Goal: Task Accomplishment & Management: Complete application form

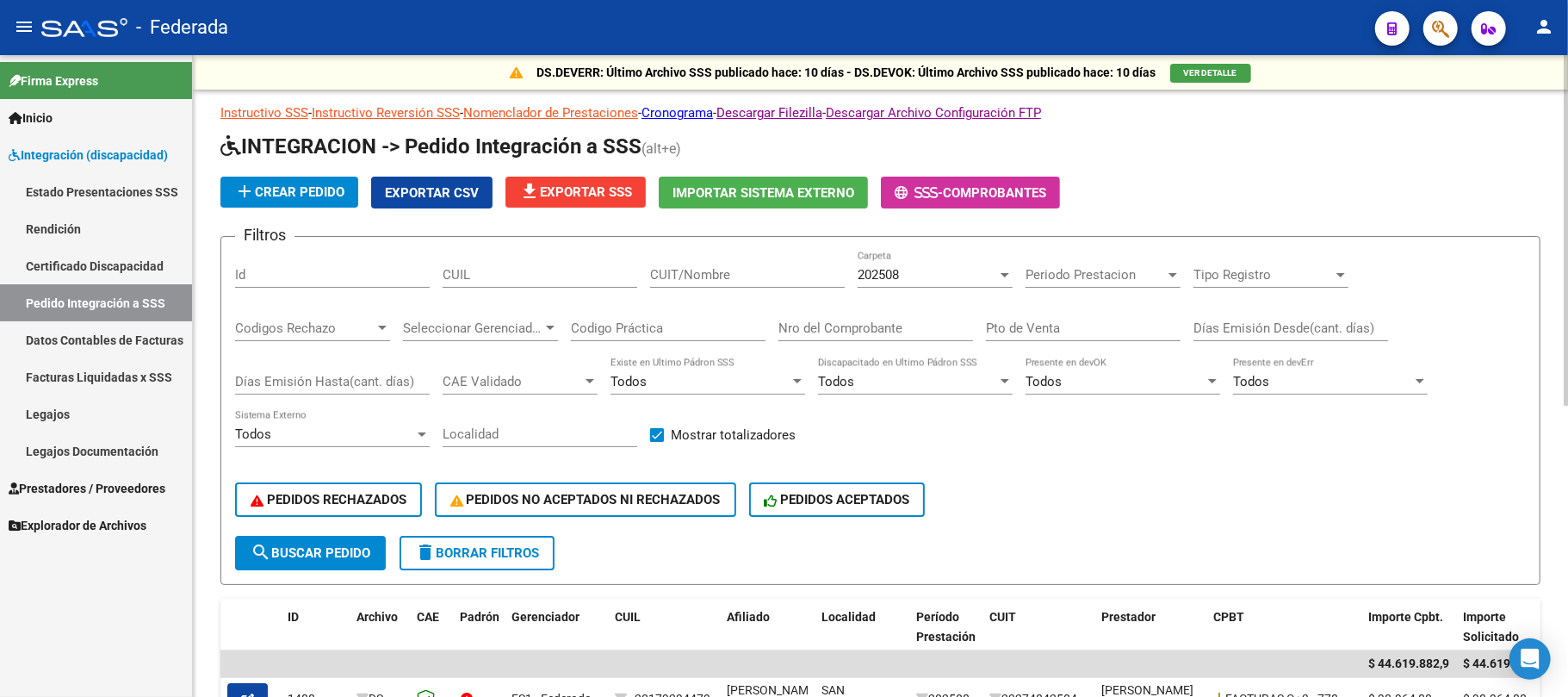
click at [514, 277] on input "CUIL" at bounding box center [539, 275] width 195 height 16
paste input "27515568153"
type input "27515568153"
click at [322, 560] on button "search Buscar Pedido" at bounding box center [311, 552] width 150 height 35
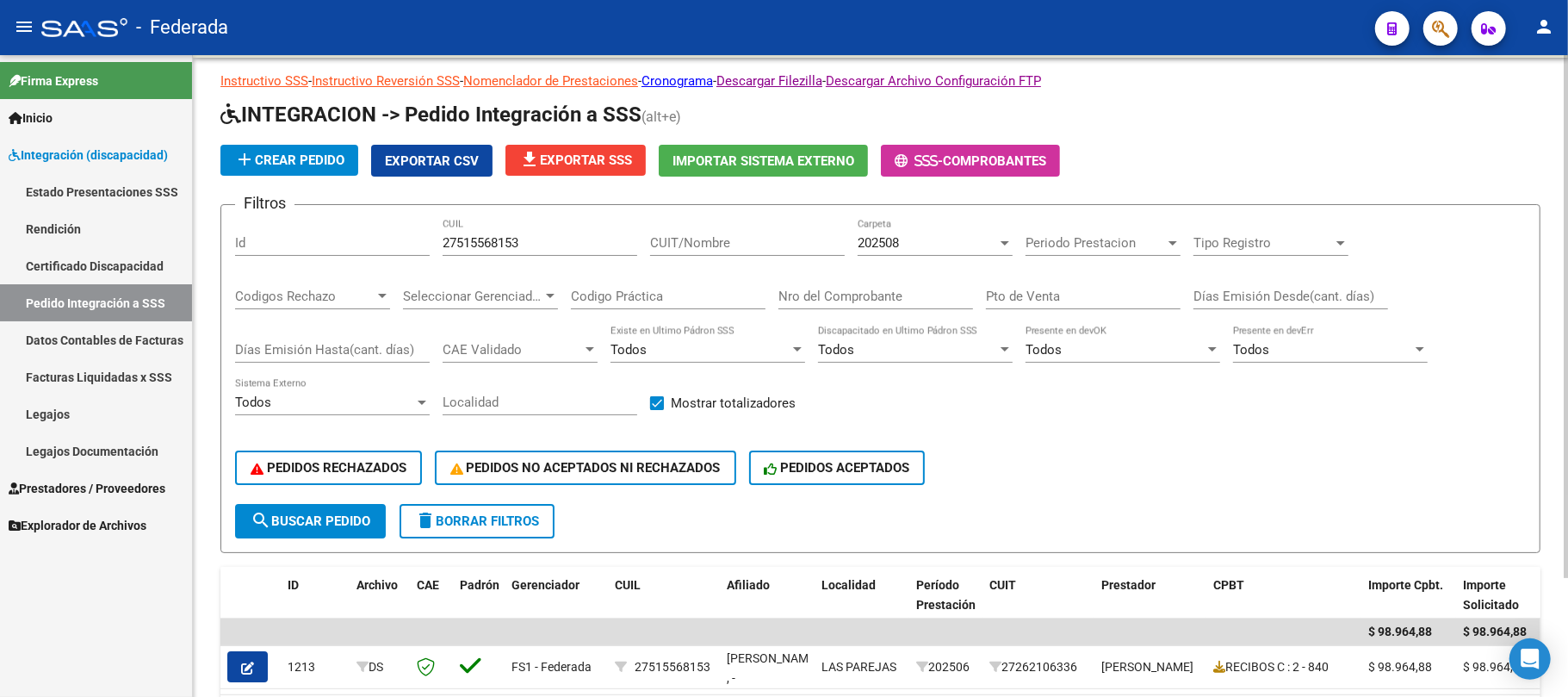
scroll to position [30, 0]
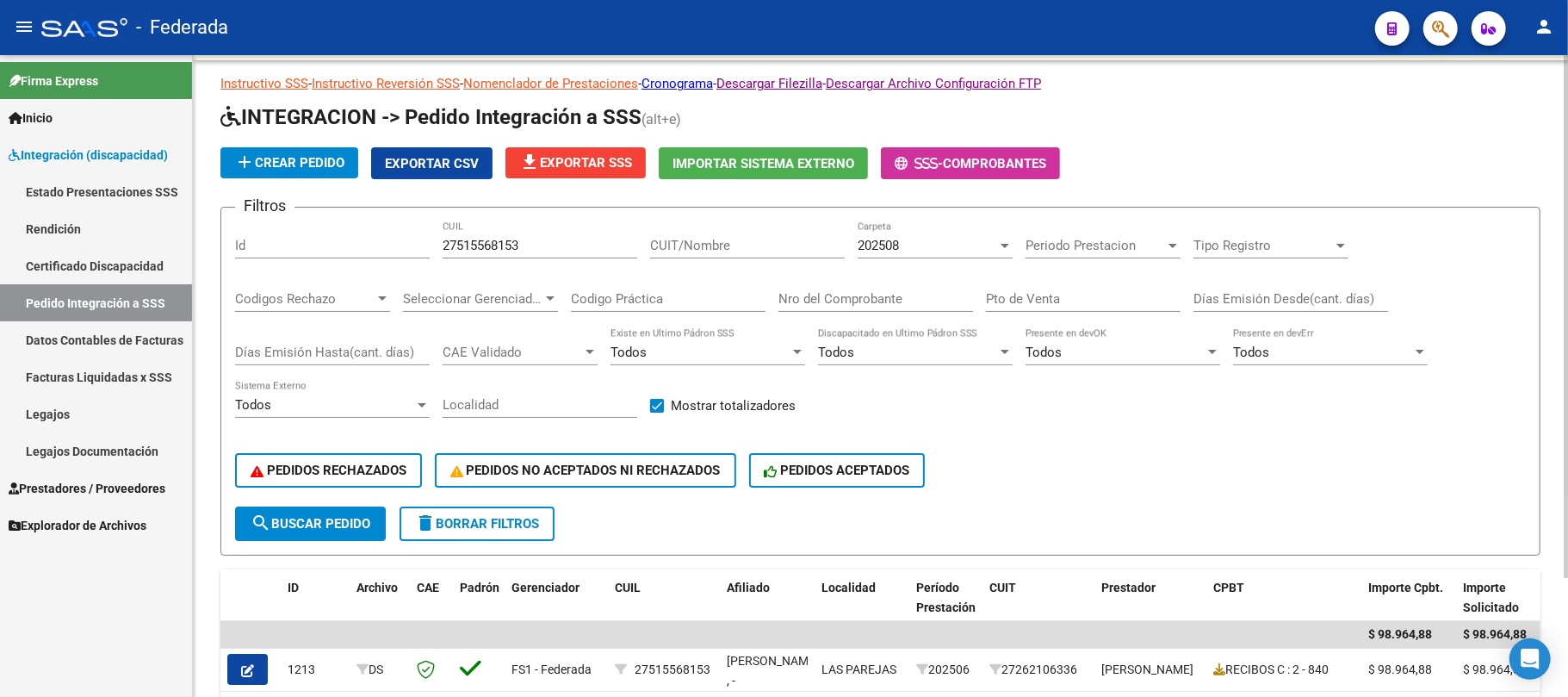
click at [335, 532] on button "search Buscar Pedido" at bounding box center [311, 524] width 150 height 35
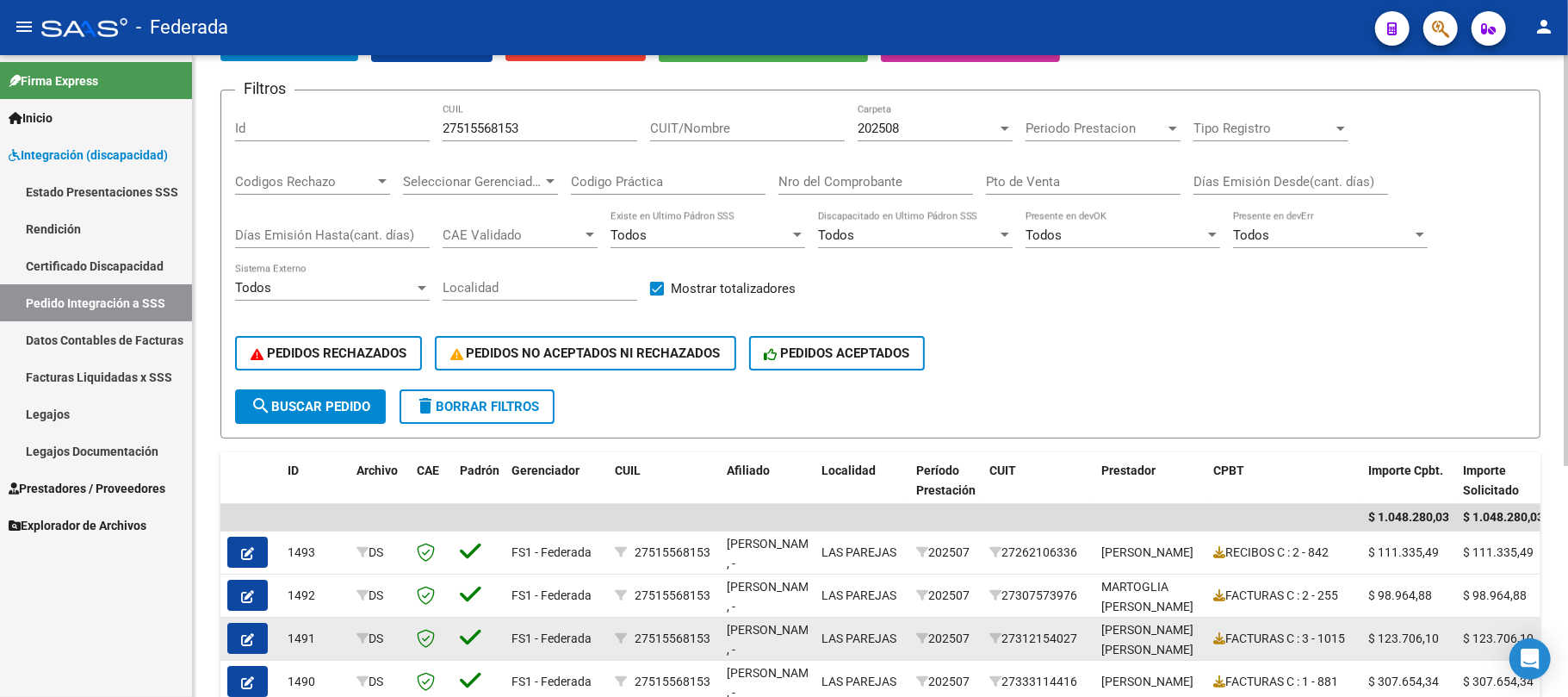
scroll to position [131, 0]
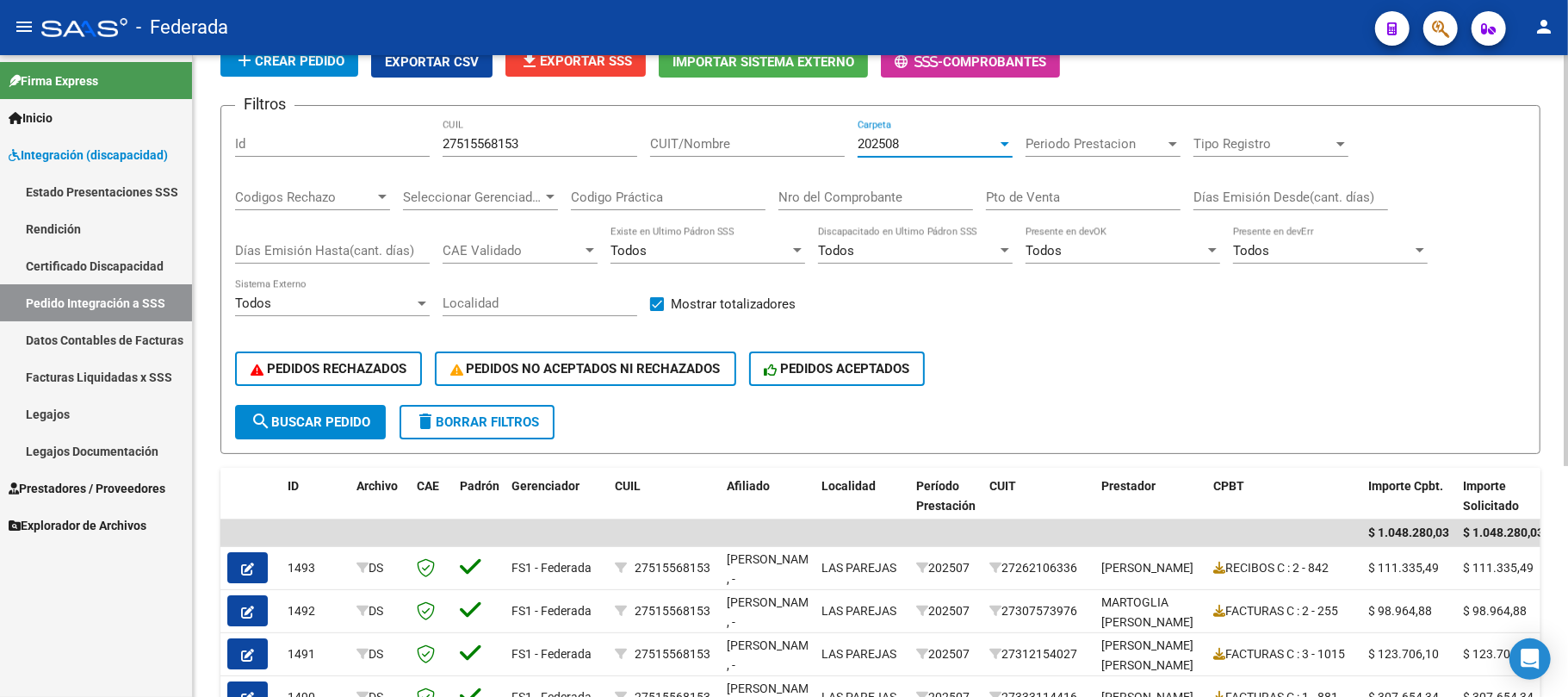
click at [907, 149] on div "202508" at bounding box center [928, 144] width 140 height 16
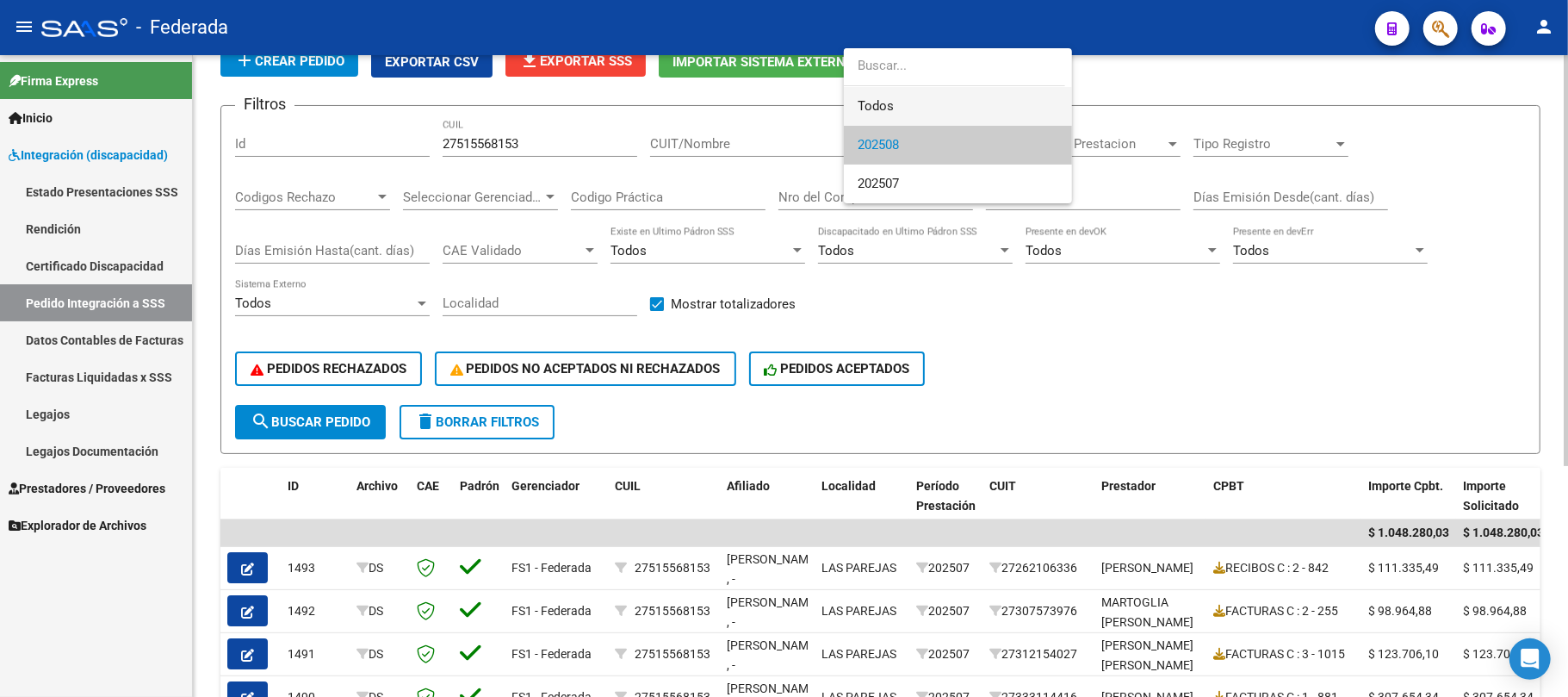
click at [884, 104] on span "Todos" at bounding box center [958, 106] width 201 height 39
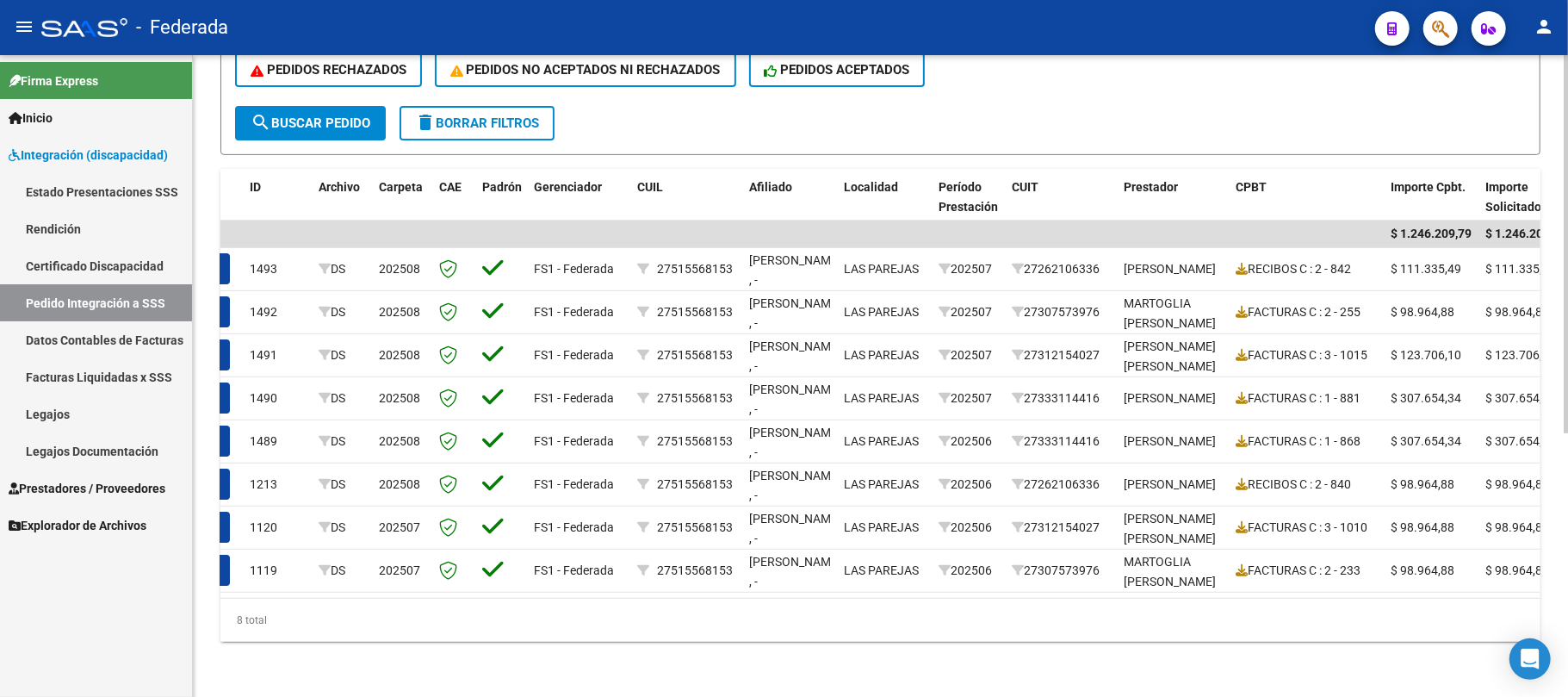
scroll to position [0, 0]
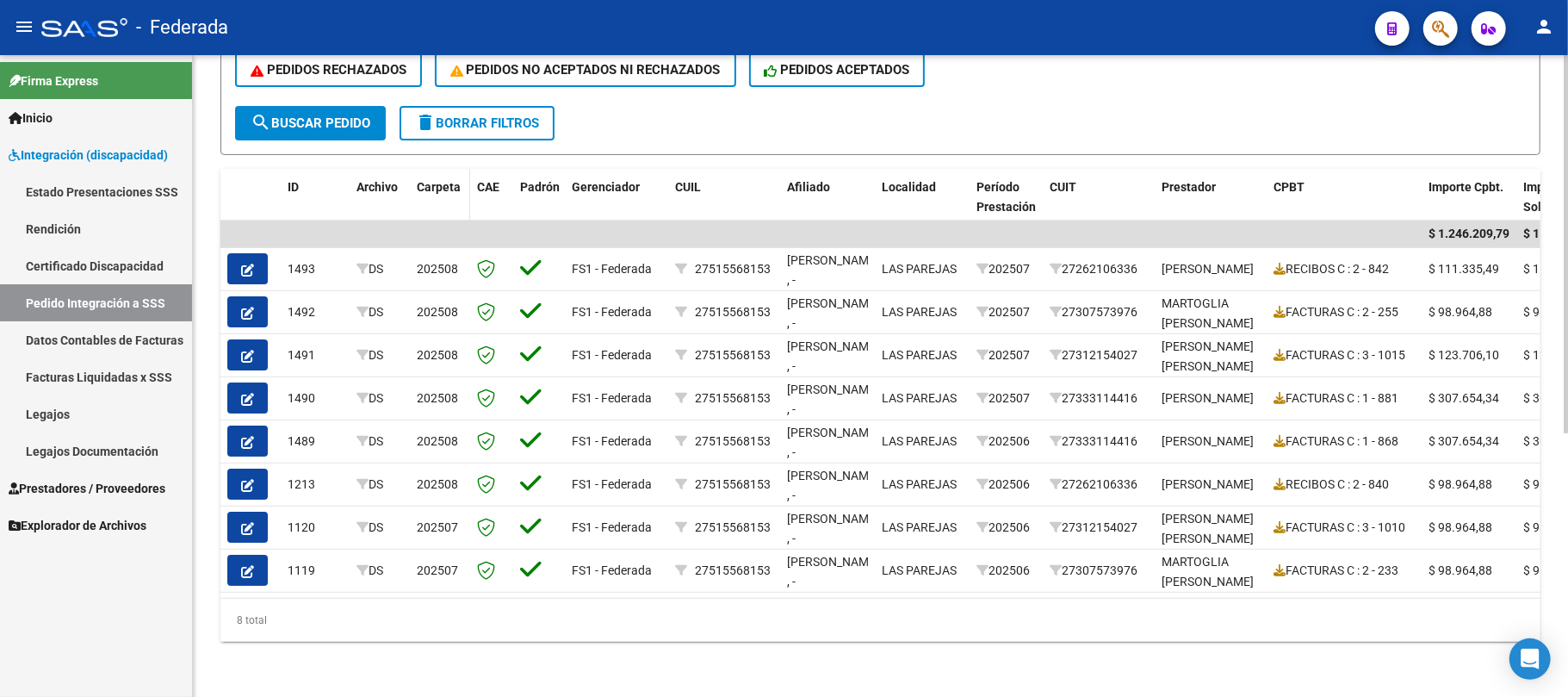
click at [454, 180] on span "Carpeta" at bounding box center [439, 187] width 44 height 14
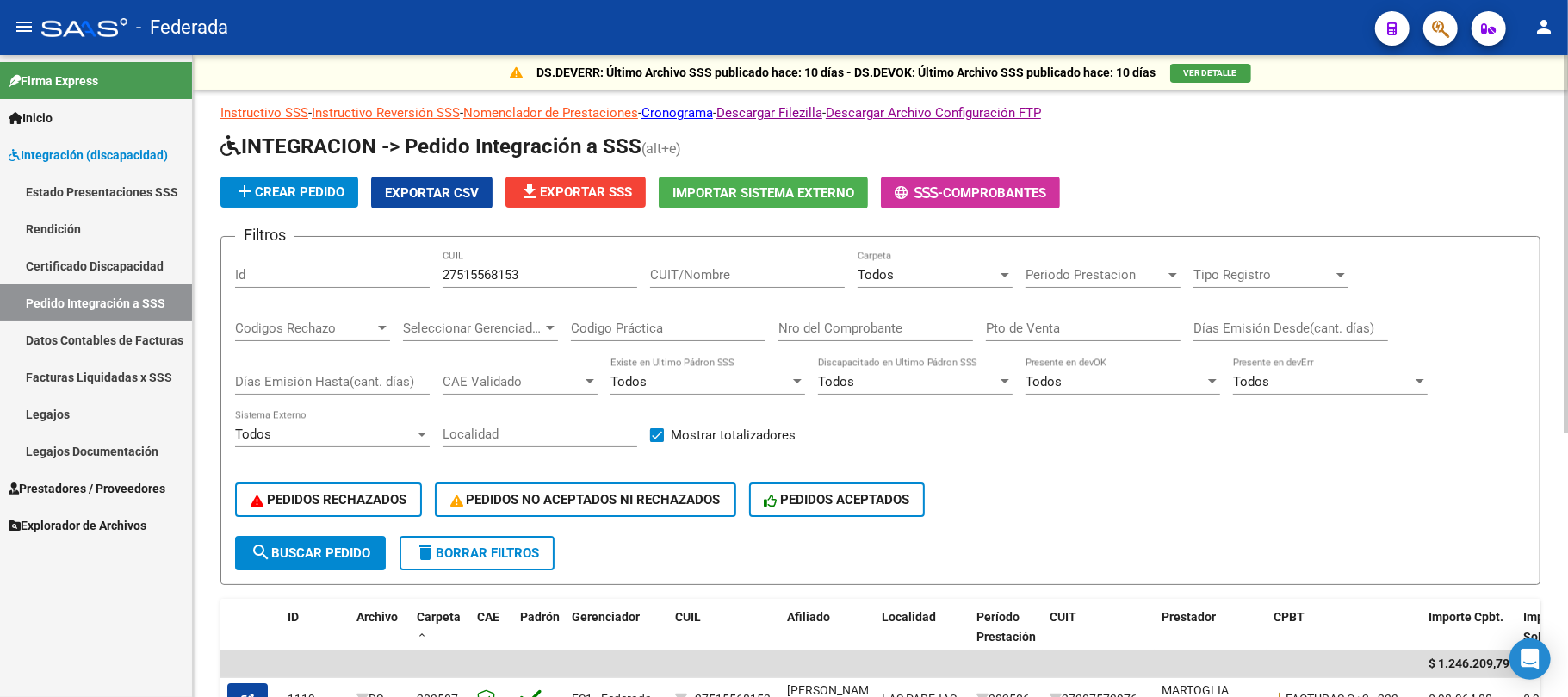
scroll to position [115, 0]
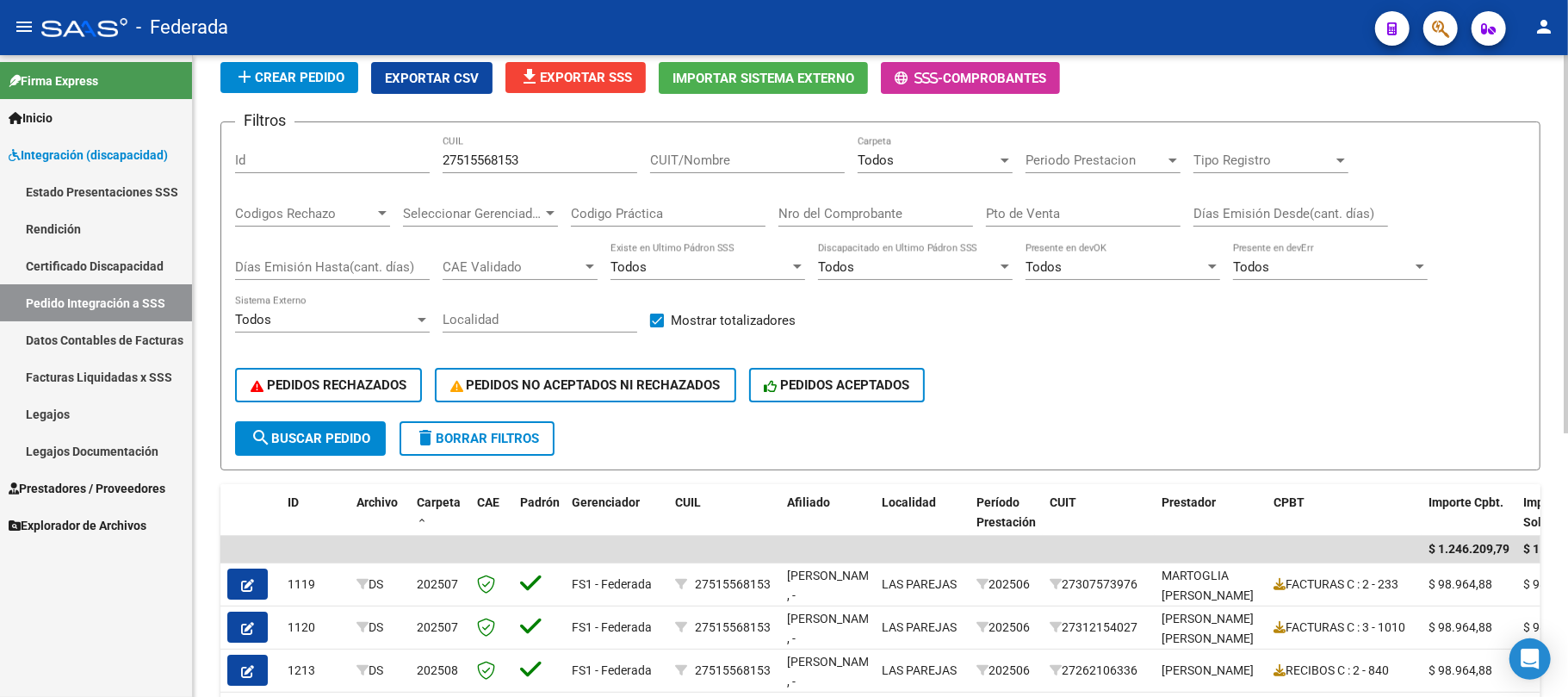
click at [490, 443] on span "delete Borrar Filtros" at bounding box center [476, 439] width 124 height 16
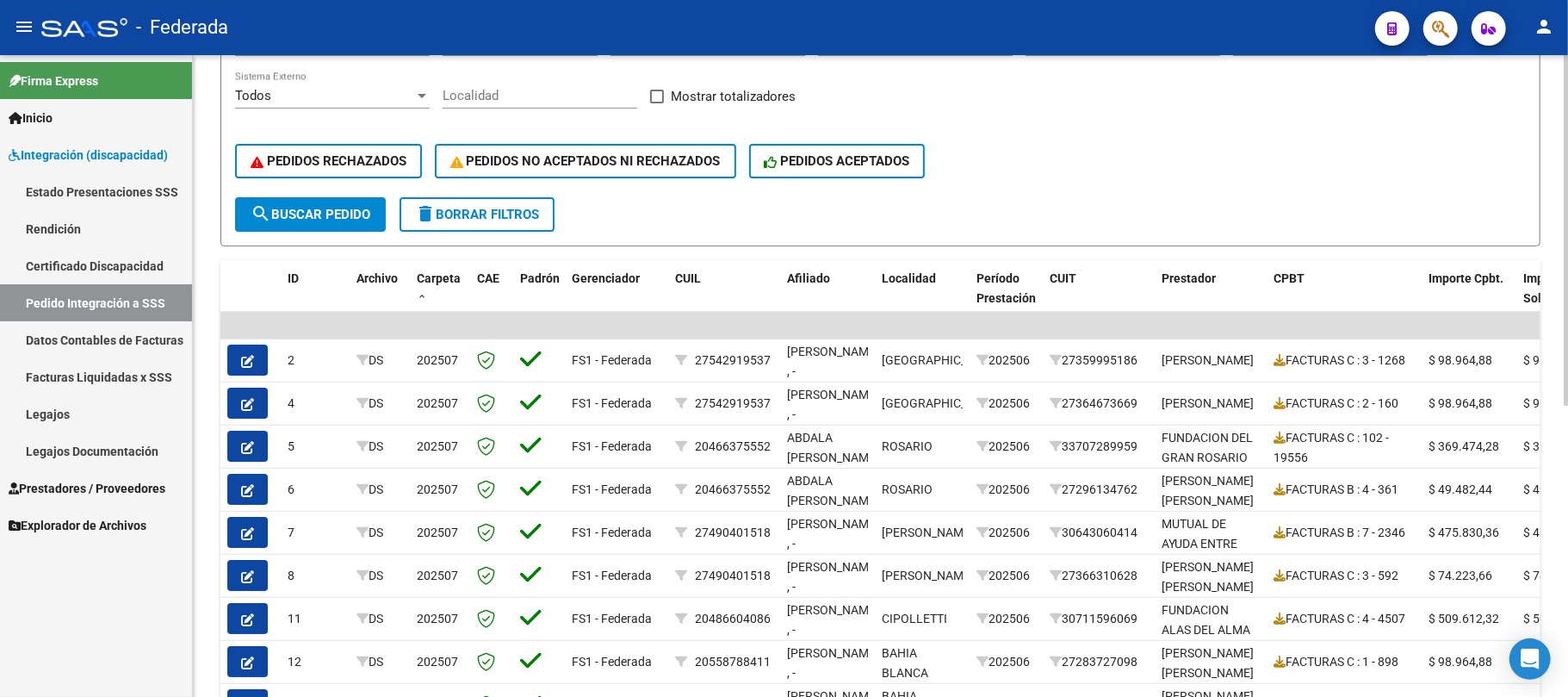
scroll to position [345, 0]
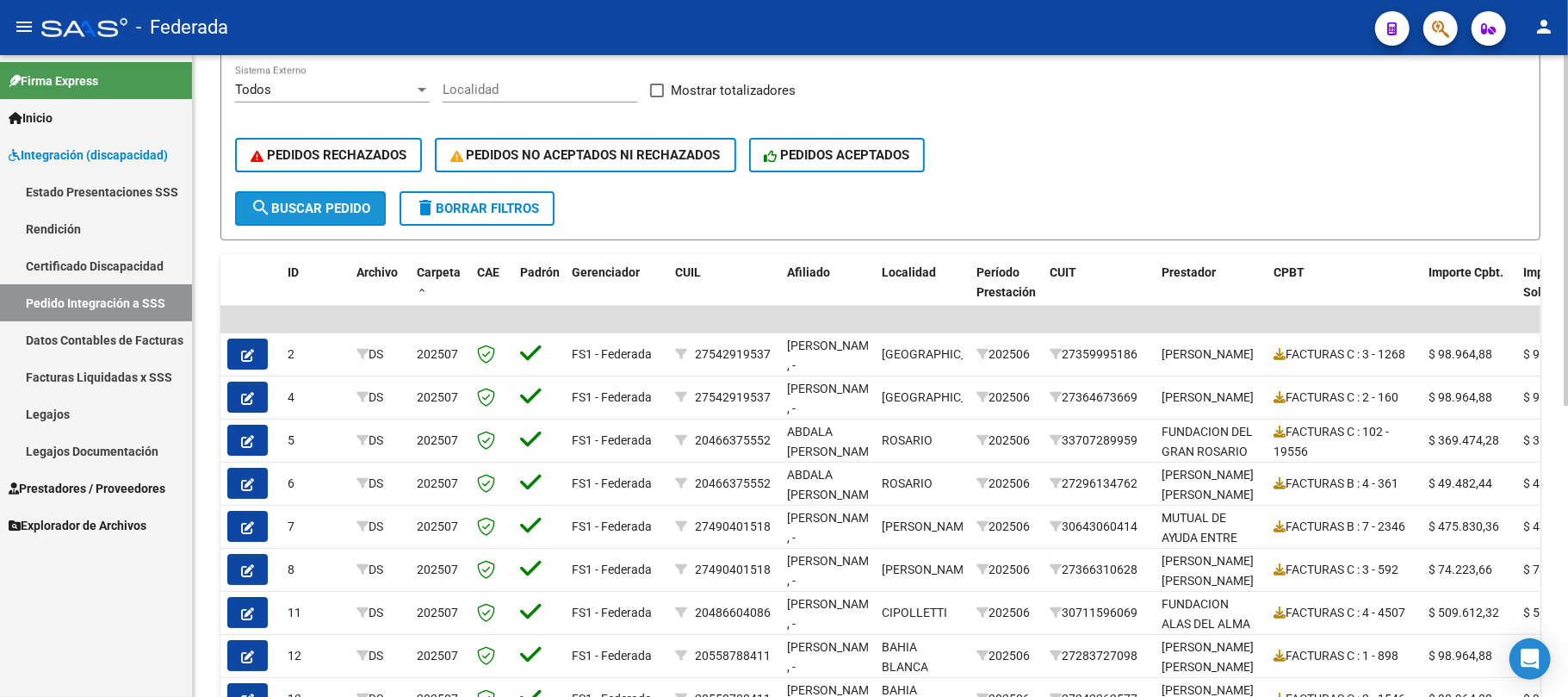
click at [362, 209] on span "search Buscar Pedido" at bounding box center [310, 209] width 120 height 16
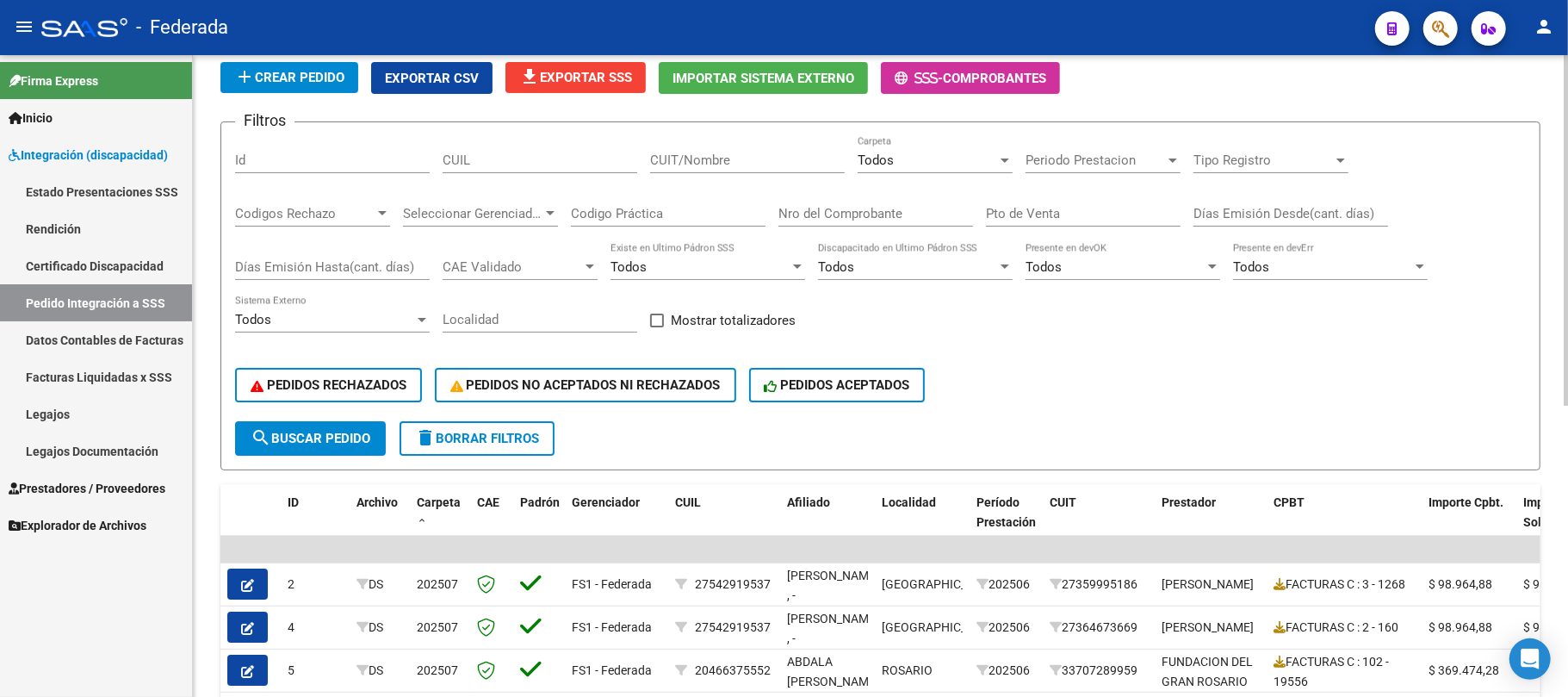
scroll to position [229, 0]
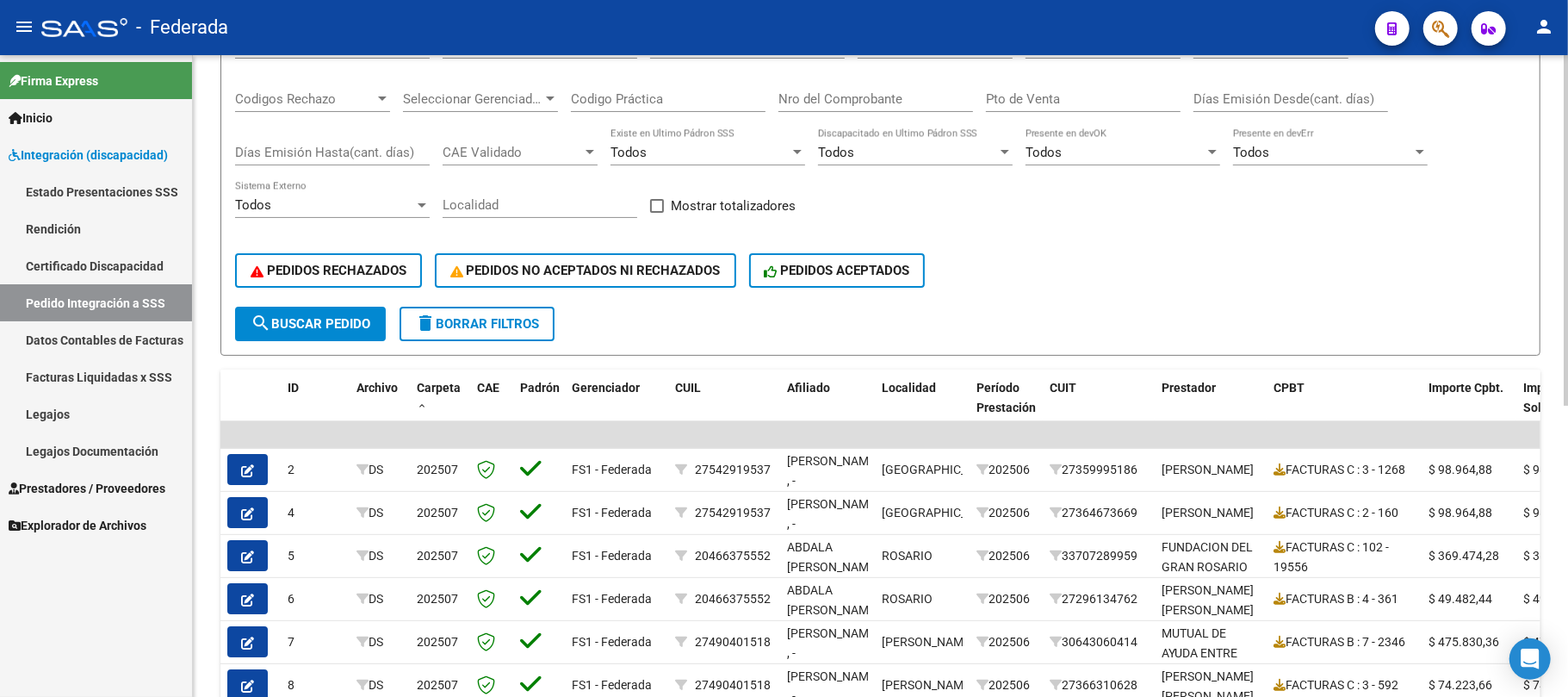
click at [654, 211] on span at bounding box center [657, 206] width 14 height 14
click at [656, 213] on input "Mostrar totalizadores" at bounding box center [656, 213] width 1 height 1
checkbox input "true"
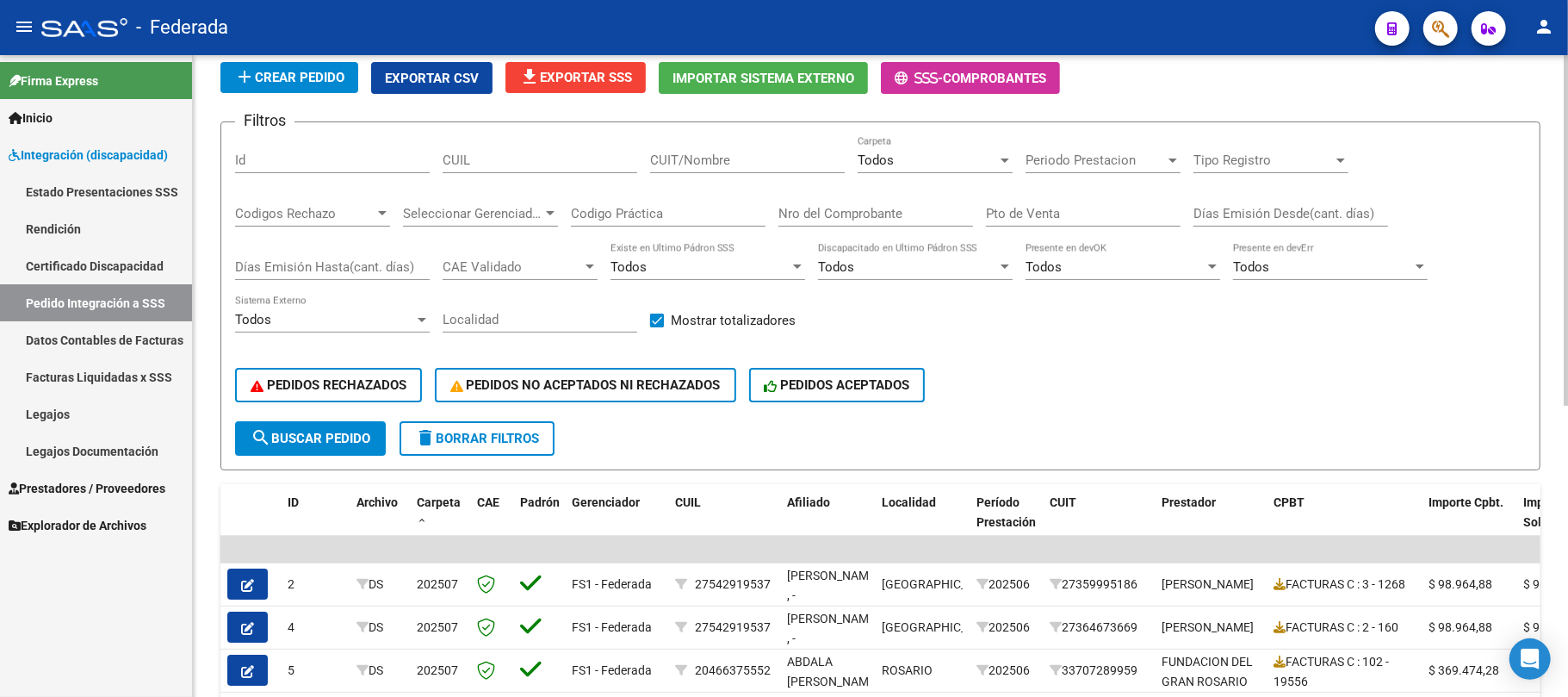
click at [937, 165] on div "Todos" at bounding box center [928, 160] width 140 height 16
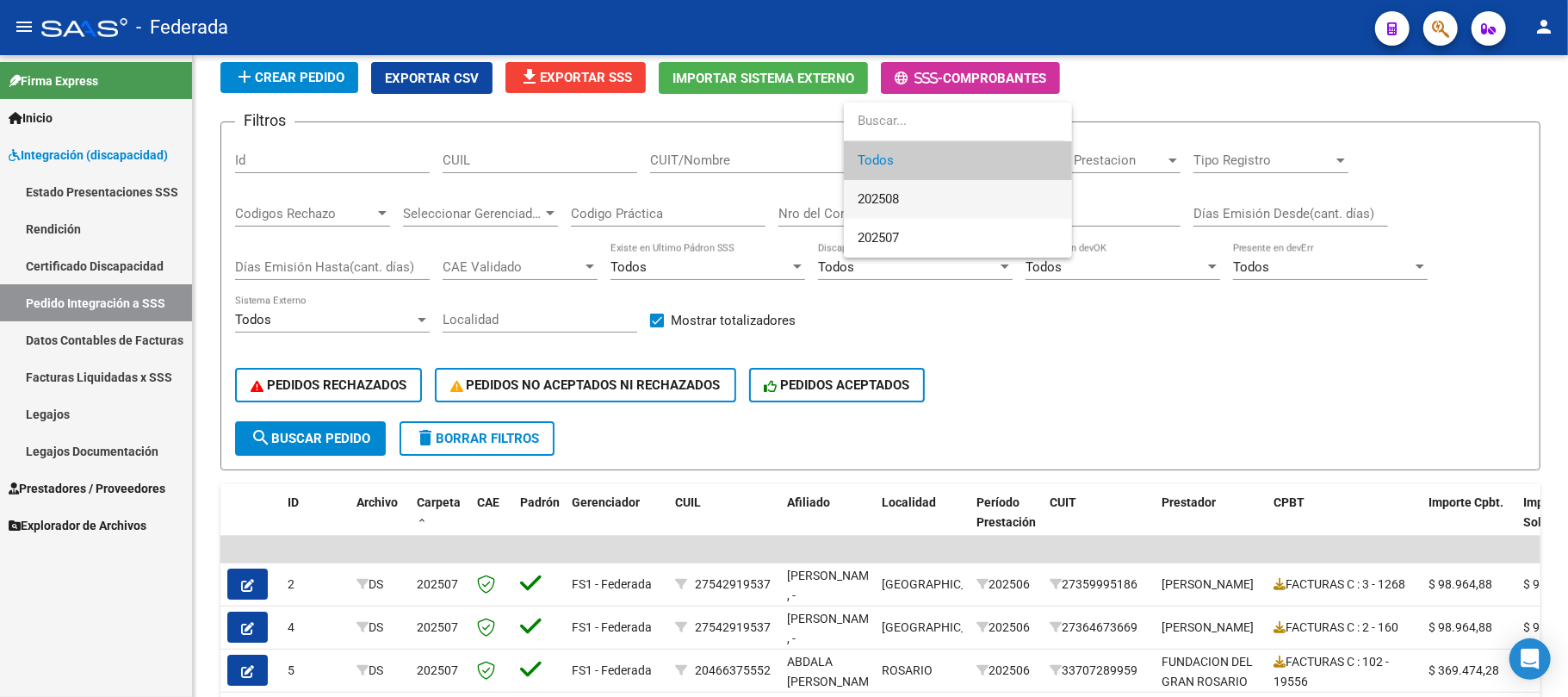
click at [872, 202] on span "202508" at bounding box center [879, 199] width 42 height 16
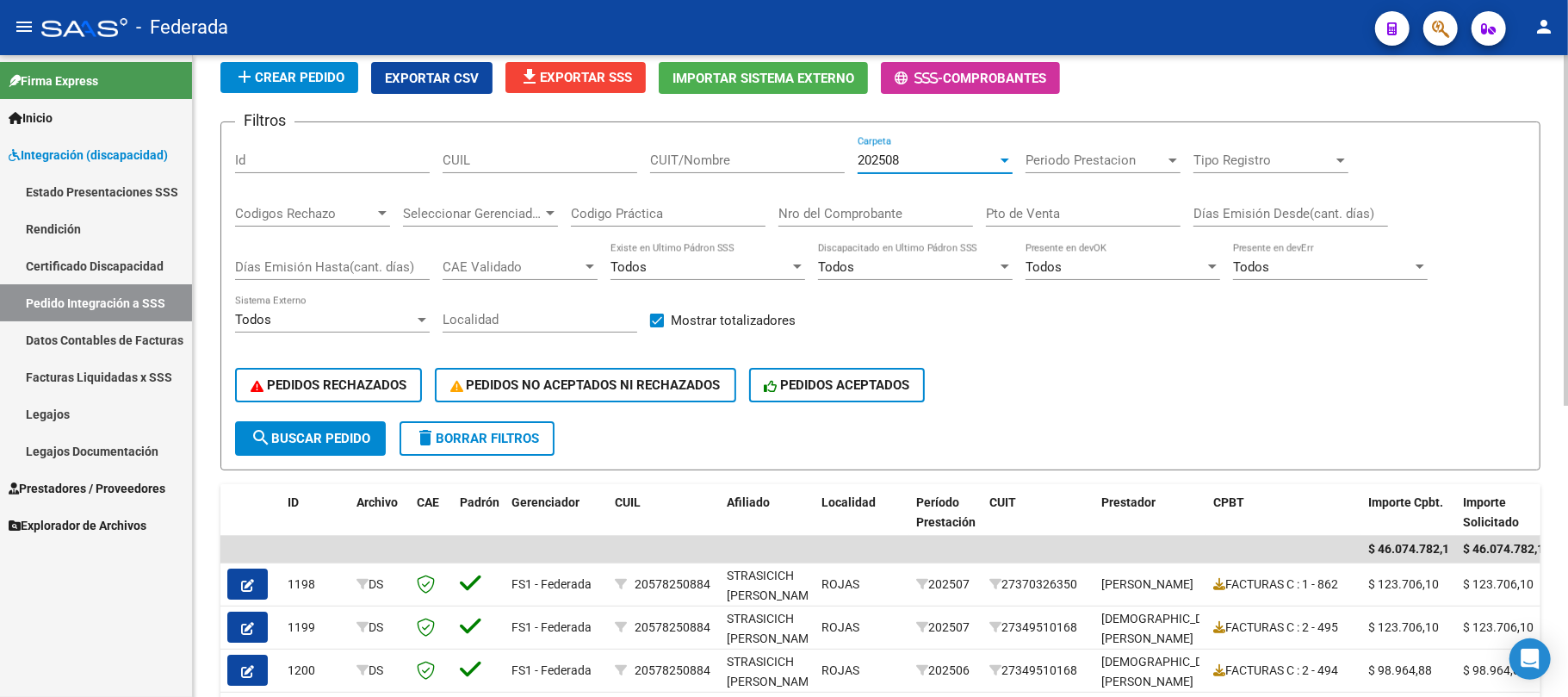
click at [356, 433] on span "search Buscar Pedido" at bounding box center [310, 439] width 120 height 16
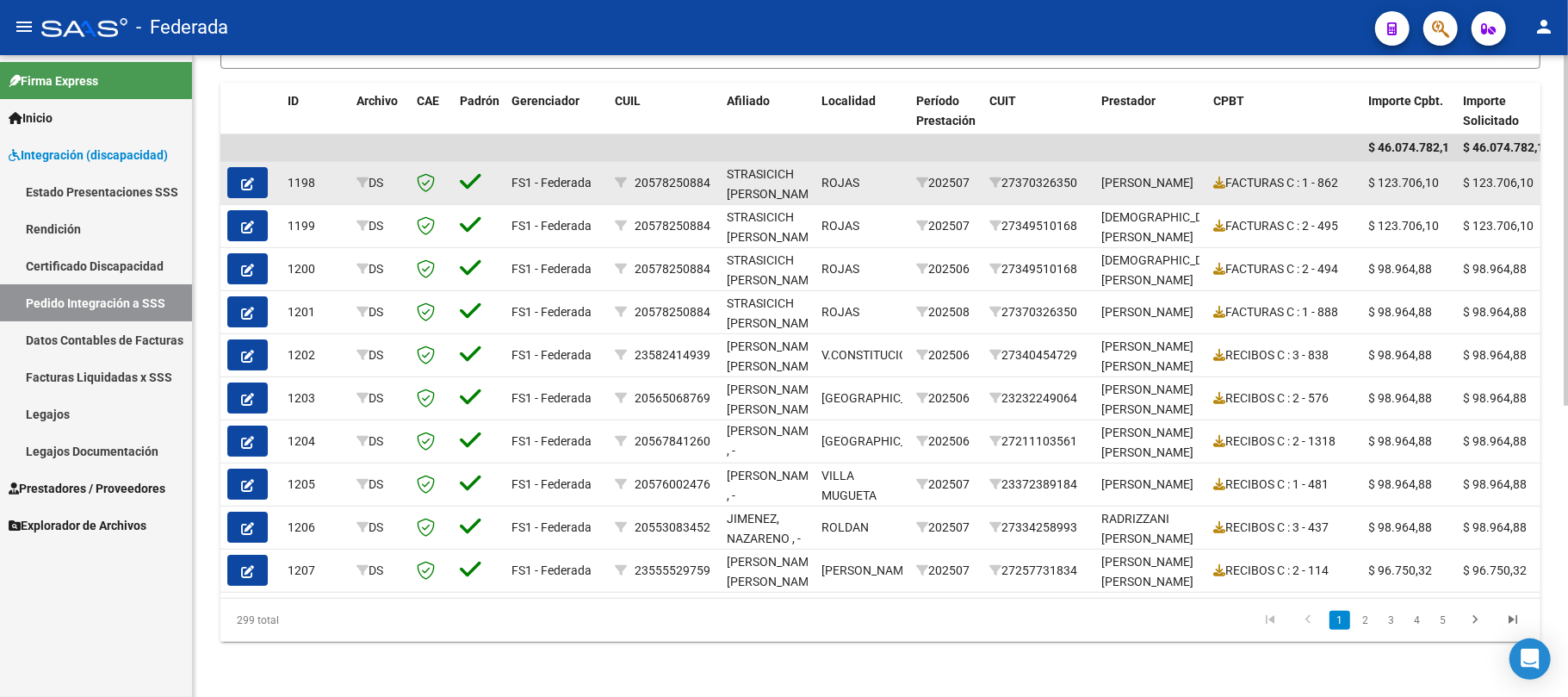
scroll to position [418, 0]
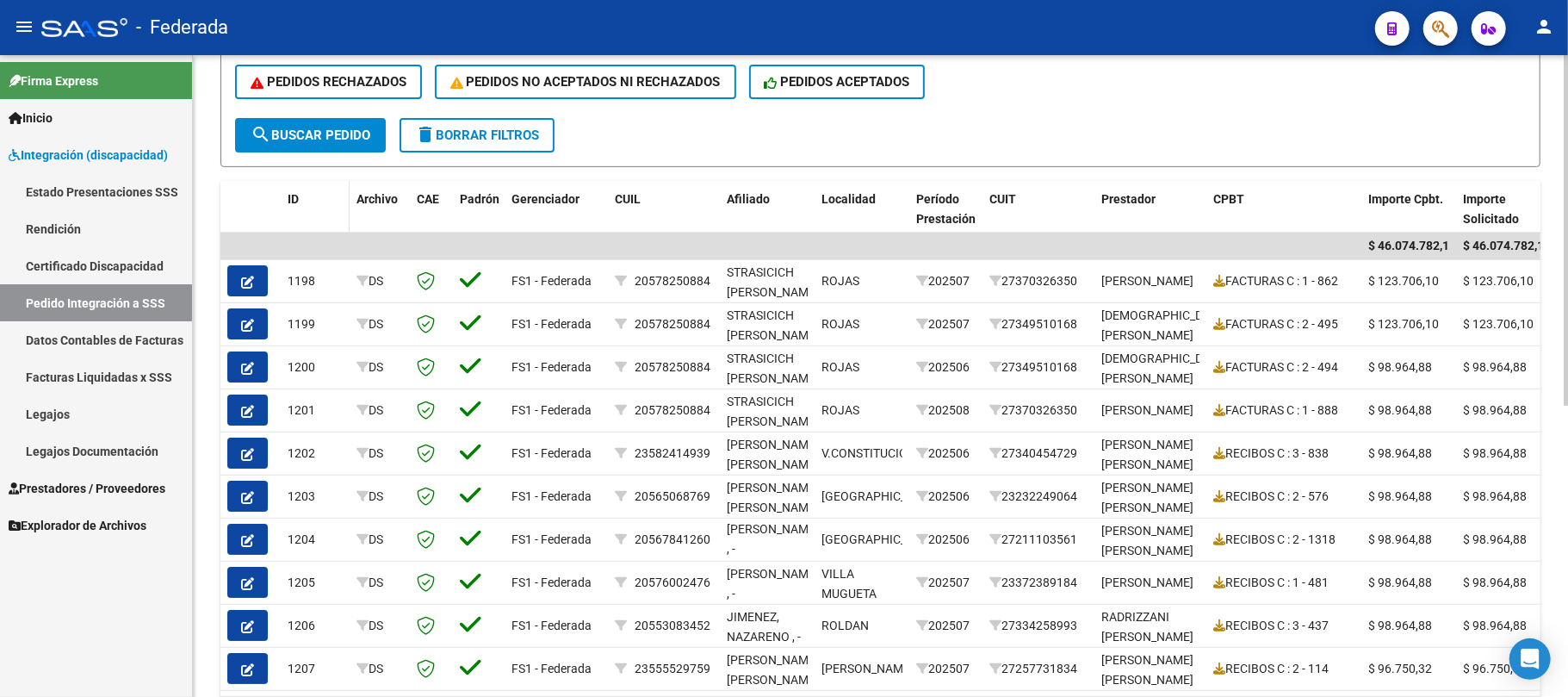
click at [300, 202] on div "ID" at bounding box center [316, 199] width 55 height 20
click at [288, 195] on span "ID" at bounding box center [293, 199] width 11 height 14
click at [300, 207] on div "ID" at bounding box center [316, 199] width 55 height 20
click at [293, 197] on span "ID" at bounding box center [293, 199] width 11 height 14
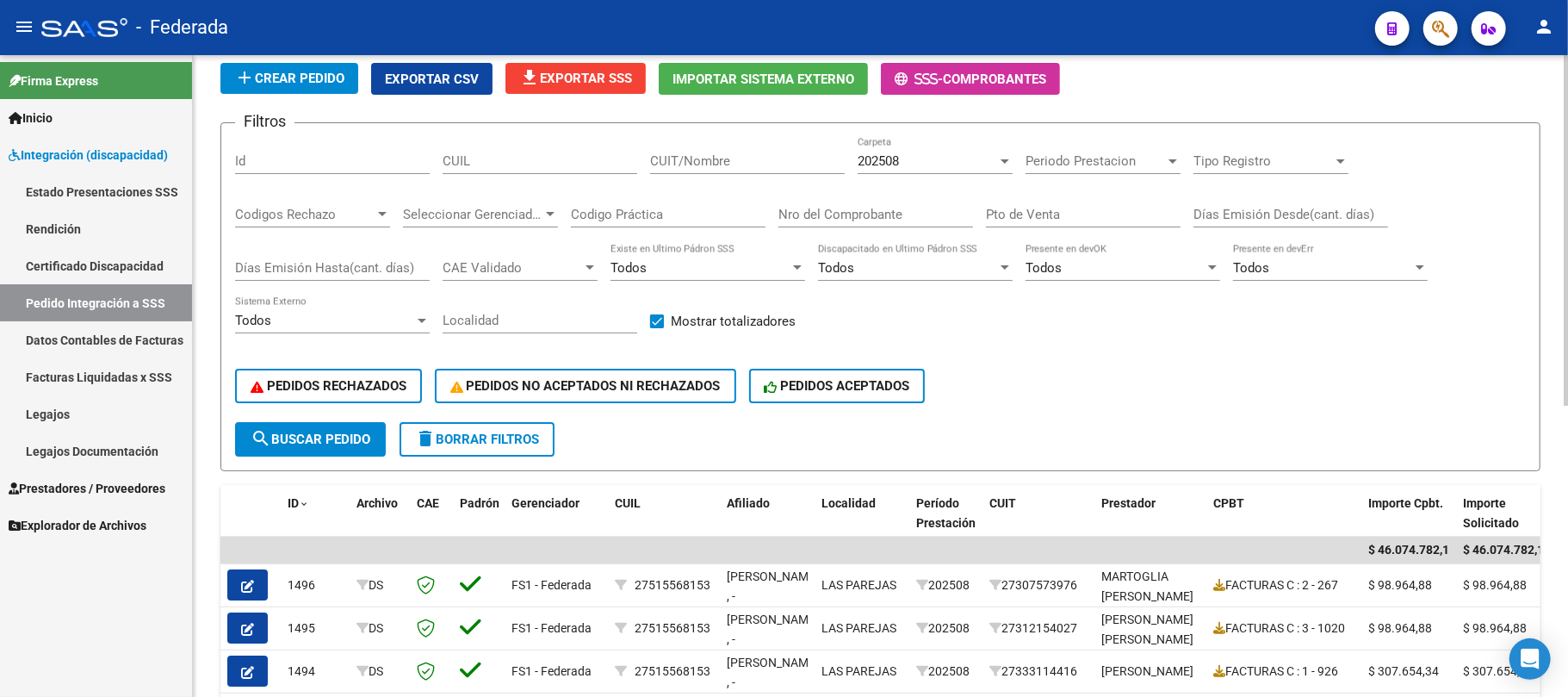
scroll to position [73, 0]
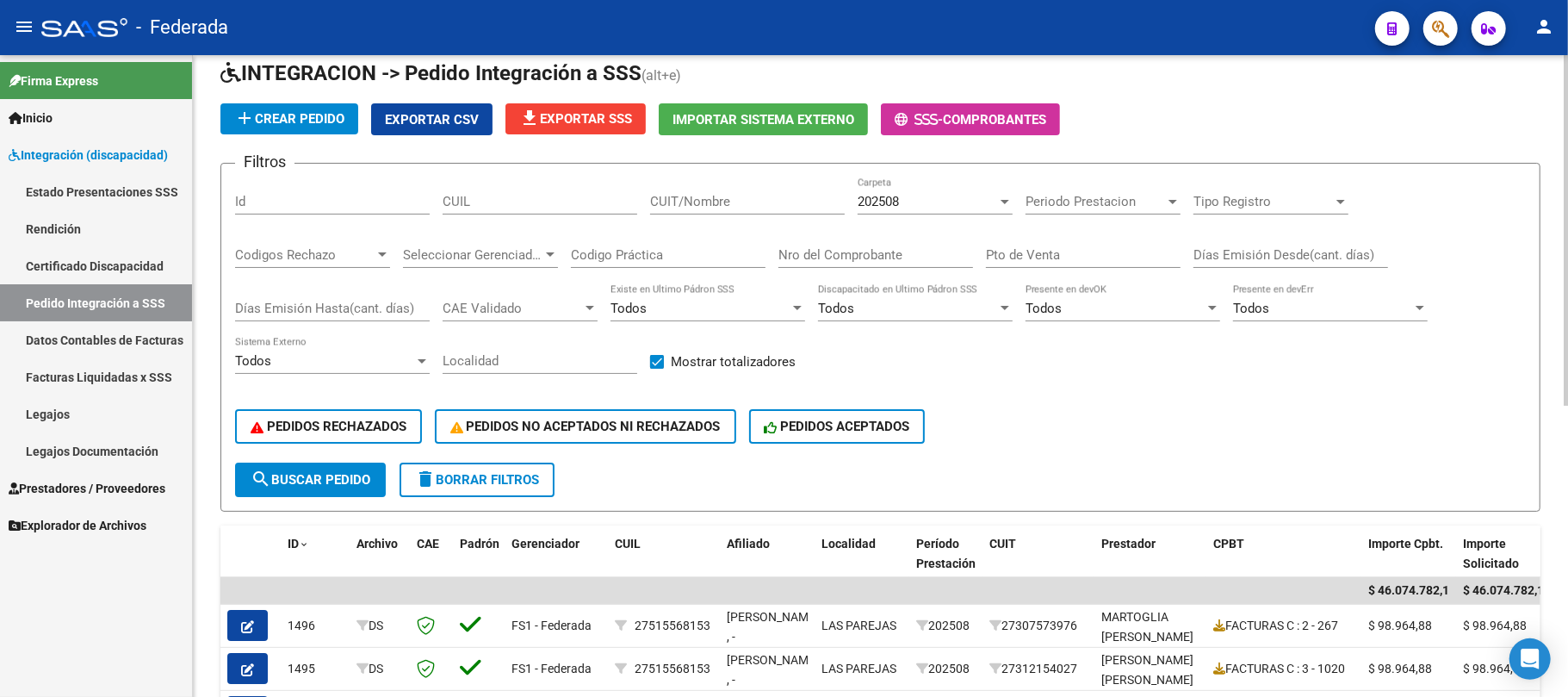
click at [573, 204] on input "CUIL" at bounding box center [539, 202] width 195 height 16
paste input "23488532839"
type input "23488532839"
click at [332, 479] on span "search Buscar Pedido" at bounding box center [310, 480] width 120 height 16
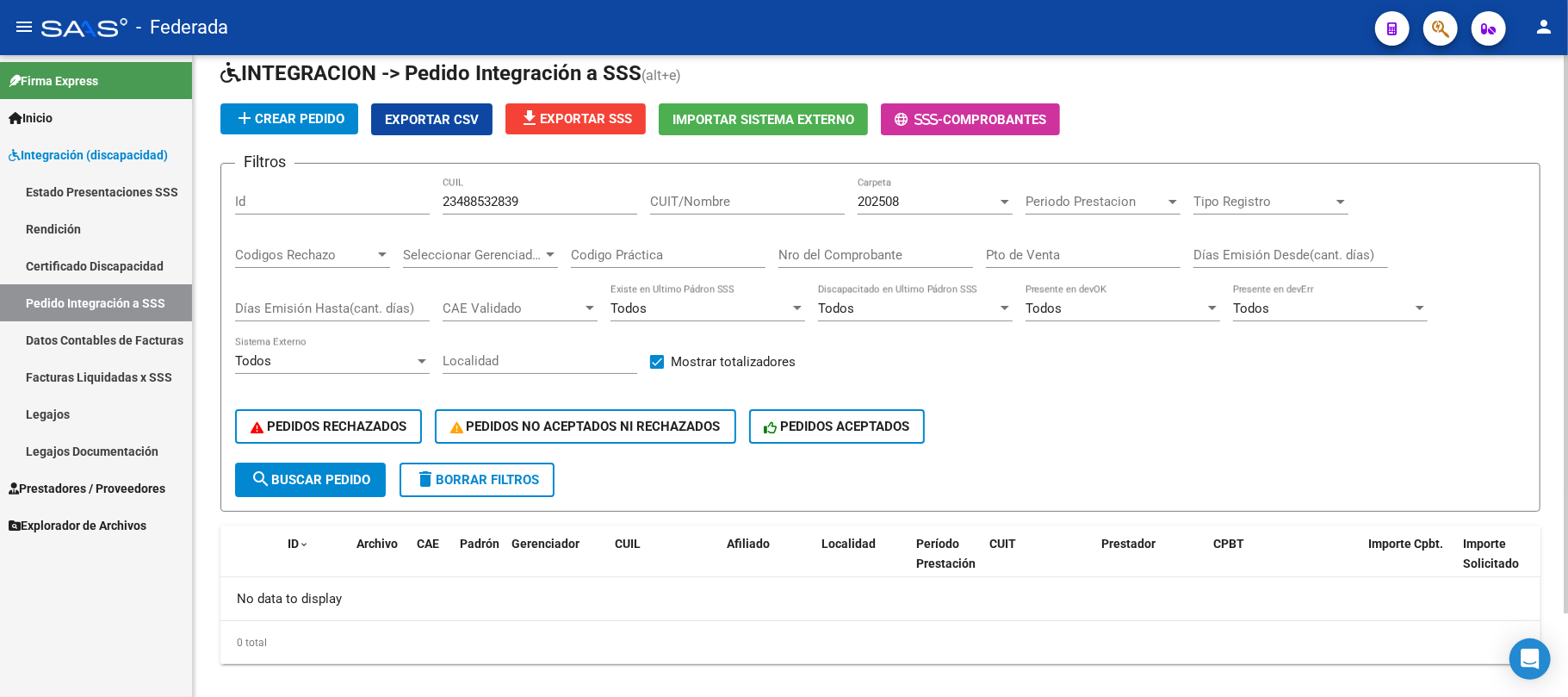
click at [959, 195] on div "202508" at bounding box center [928, 202] width 140 height 16
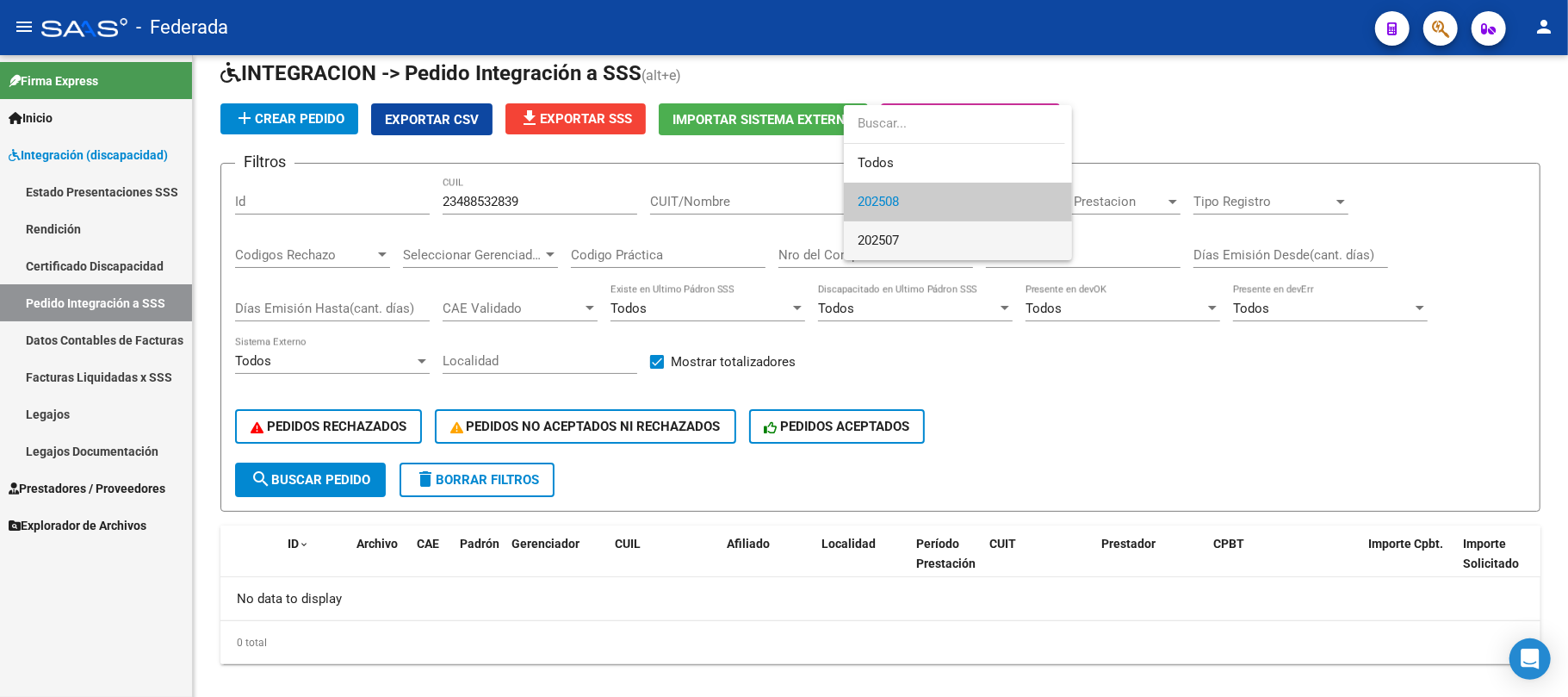
click at [925, 232] on span "202507" at bounding box center [958, 241] width 201 height 39
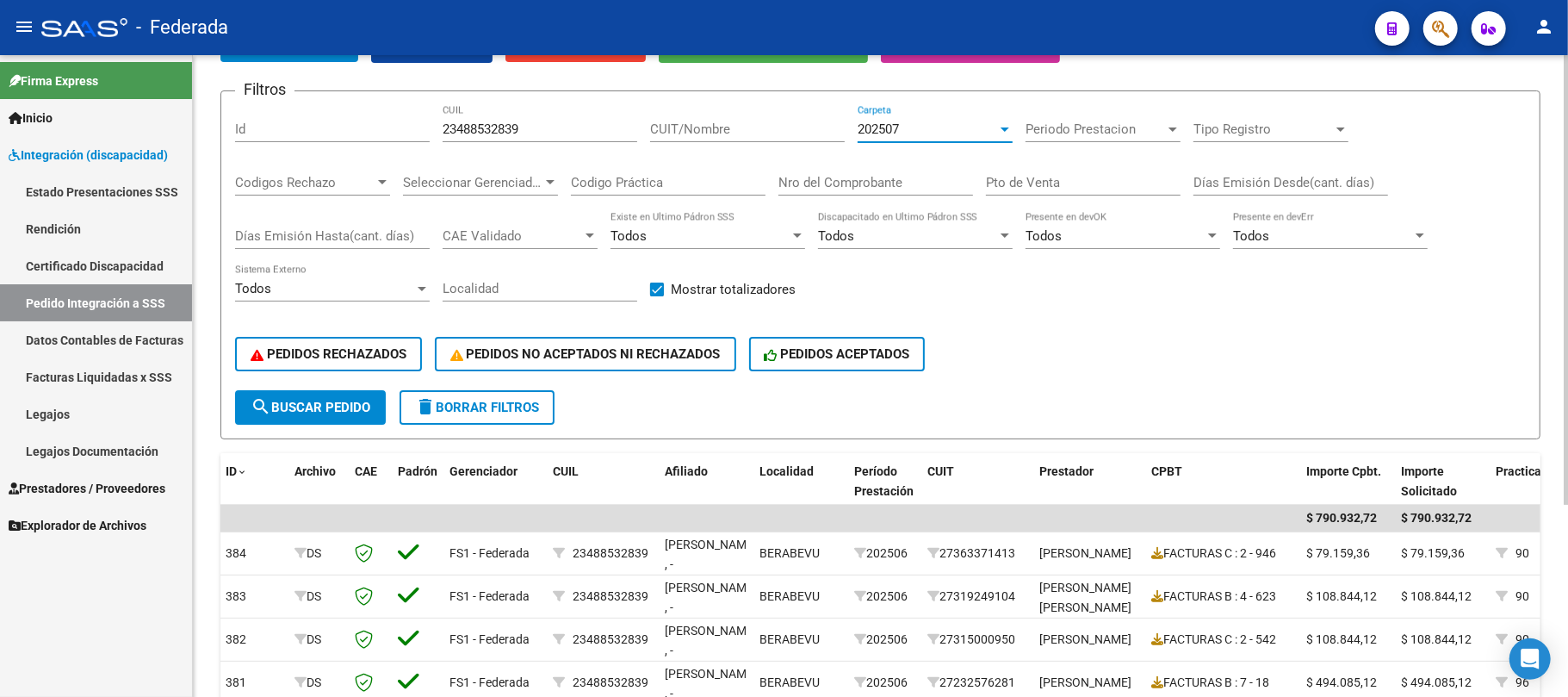
scroll to position [45, 0]
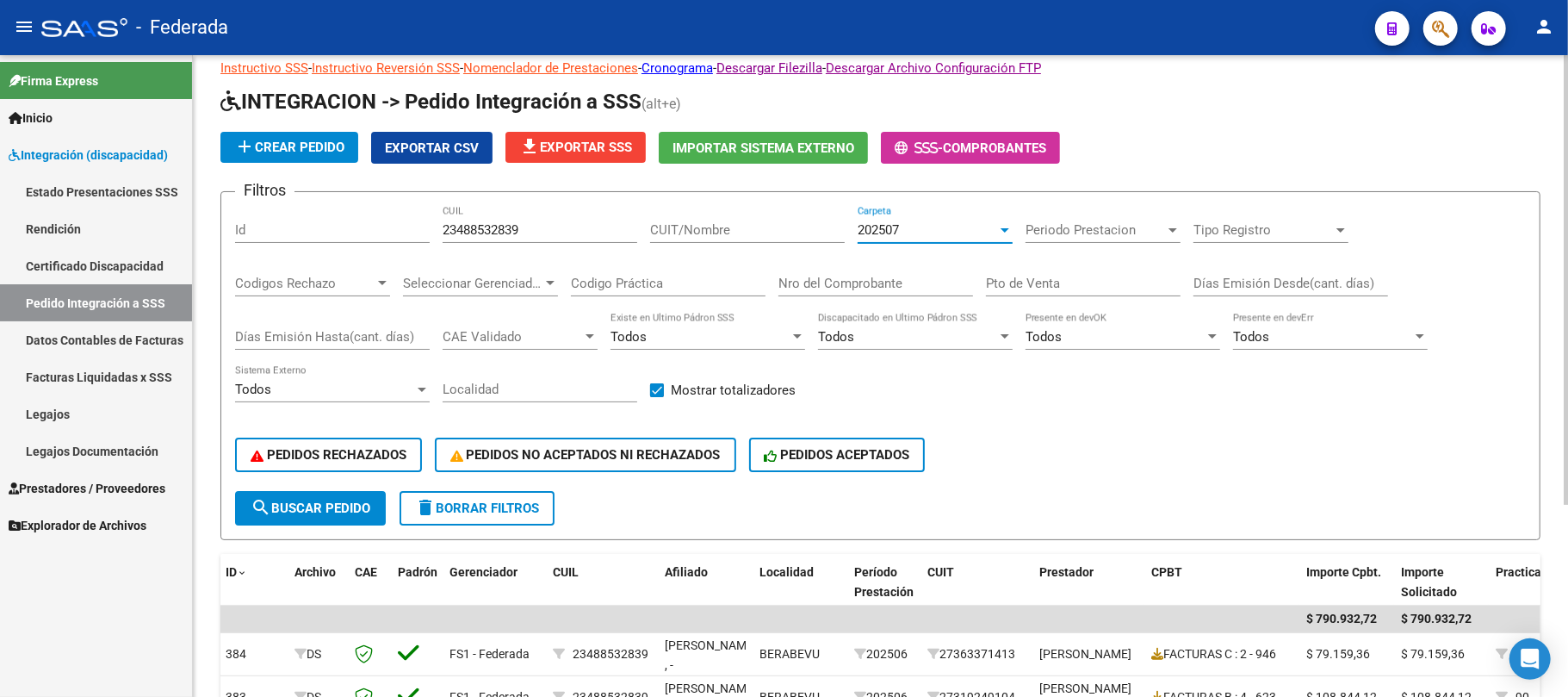
click at [510, 239] on div "23488532839 CUIL" at bounding box center [539, 224] width 195 height 37
click at [507, 236] on input "23488532839" at bounding box center [539, 230] width 195 height 16
click at [510, 236] on input "23488532839" at bounding box center [539, 230] width 195 height 16
click at [315, 512] on span "search Buscar Pedido" at bounding box center [310, 508] width 120 height 16
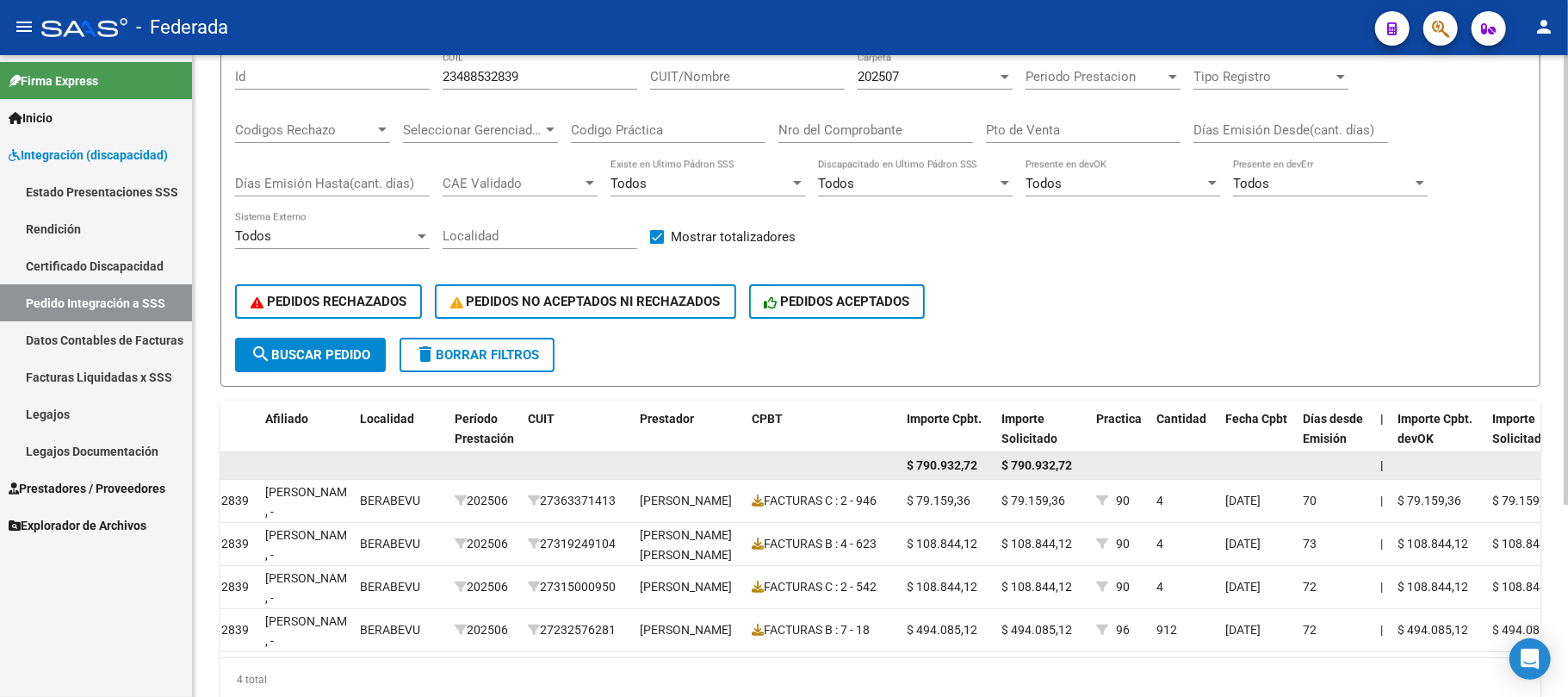
scroll to position [159, 0]
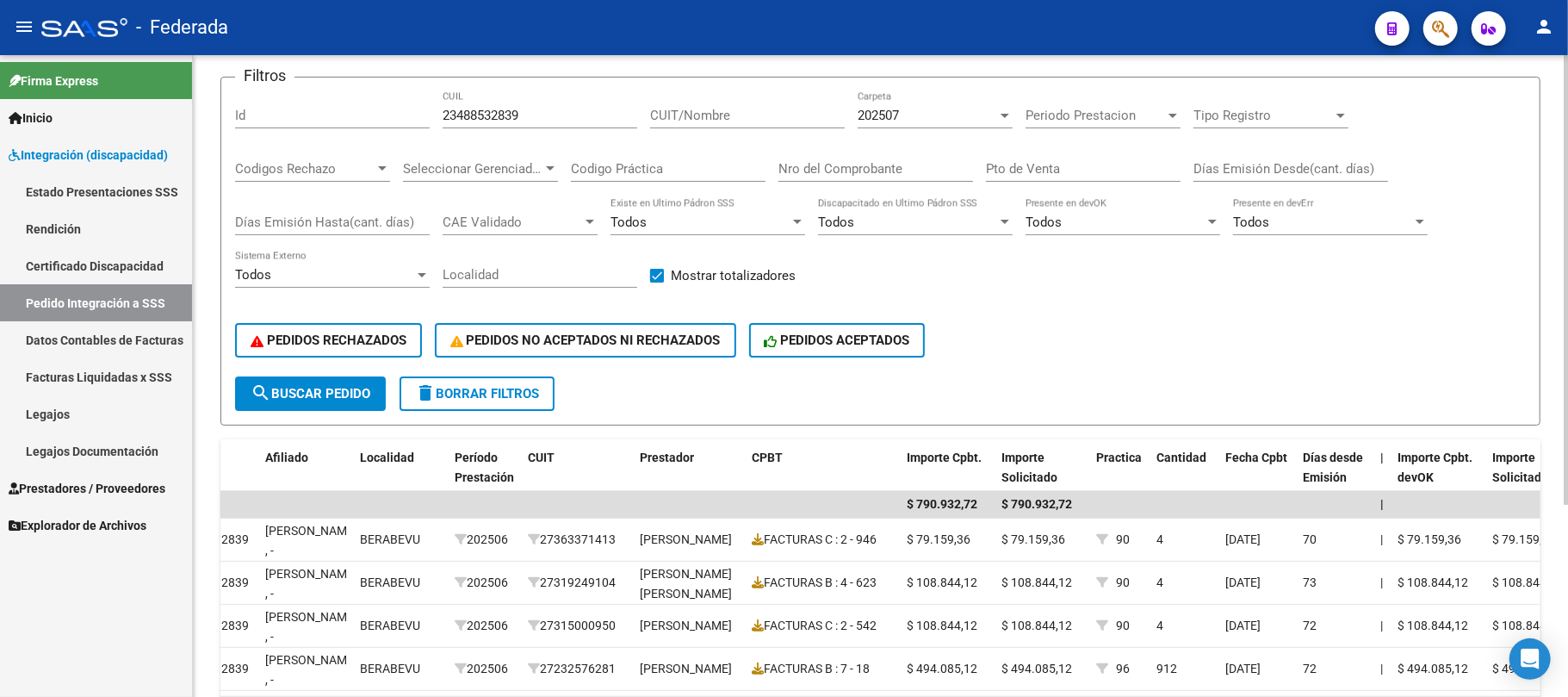
click at [872, 125] on div "202507 Carpeta" at bounding box center [935, 109] width 155 height 37
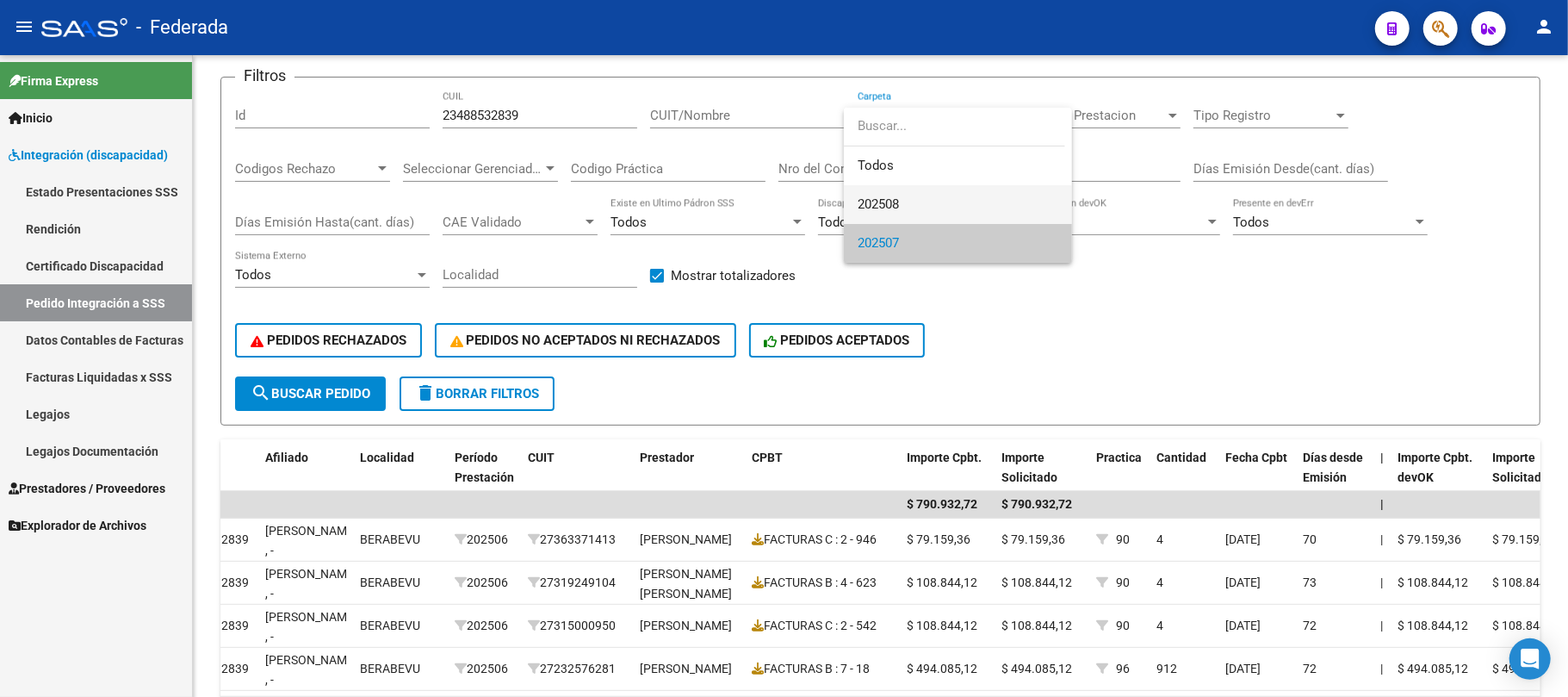
click at [872, 196] on span "202508" at bounding box center [879, 204] width 42 height 16
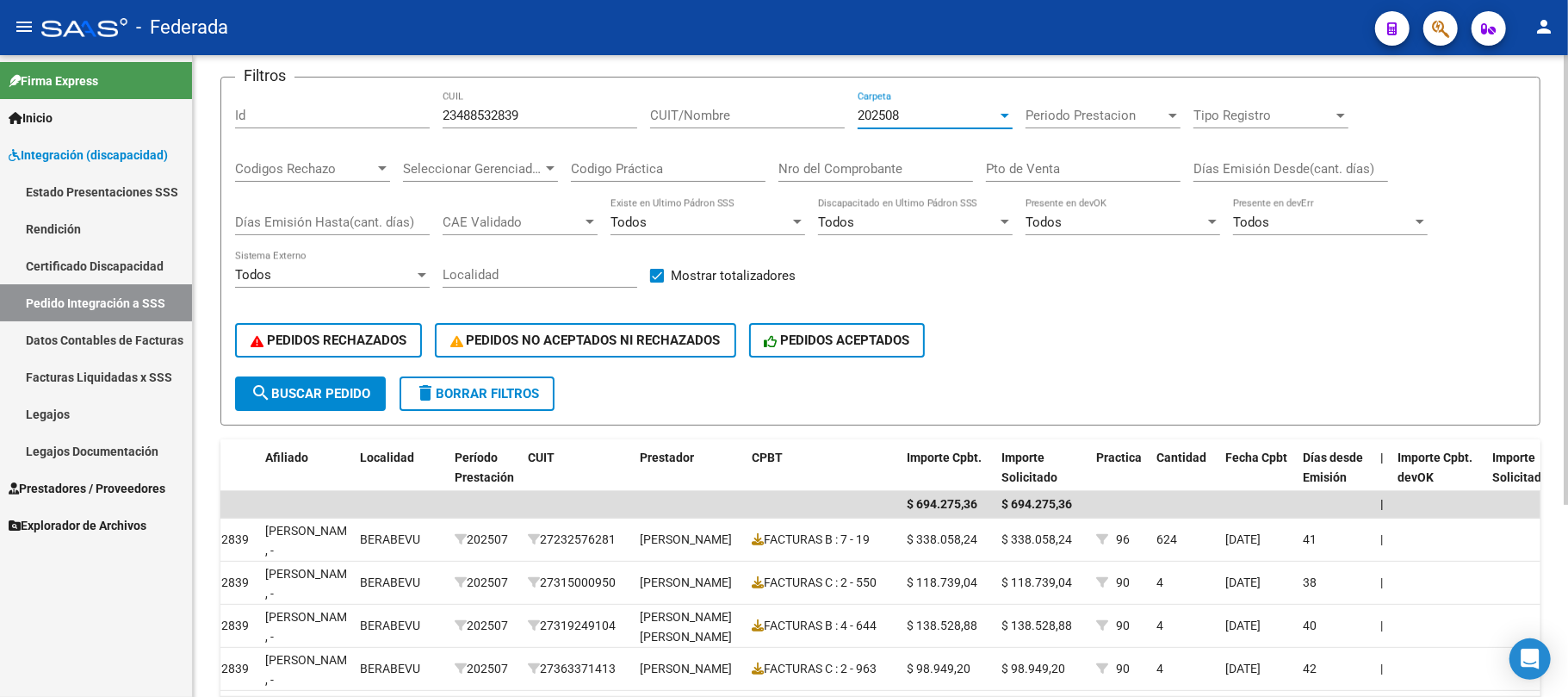
click at [899, 119] on span "202508" at bounding box center [879, 116] width 42 height 16
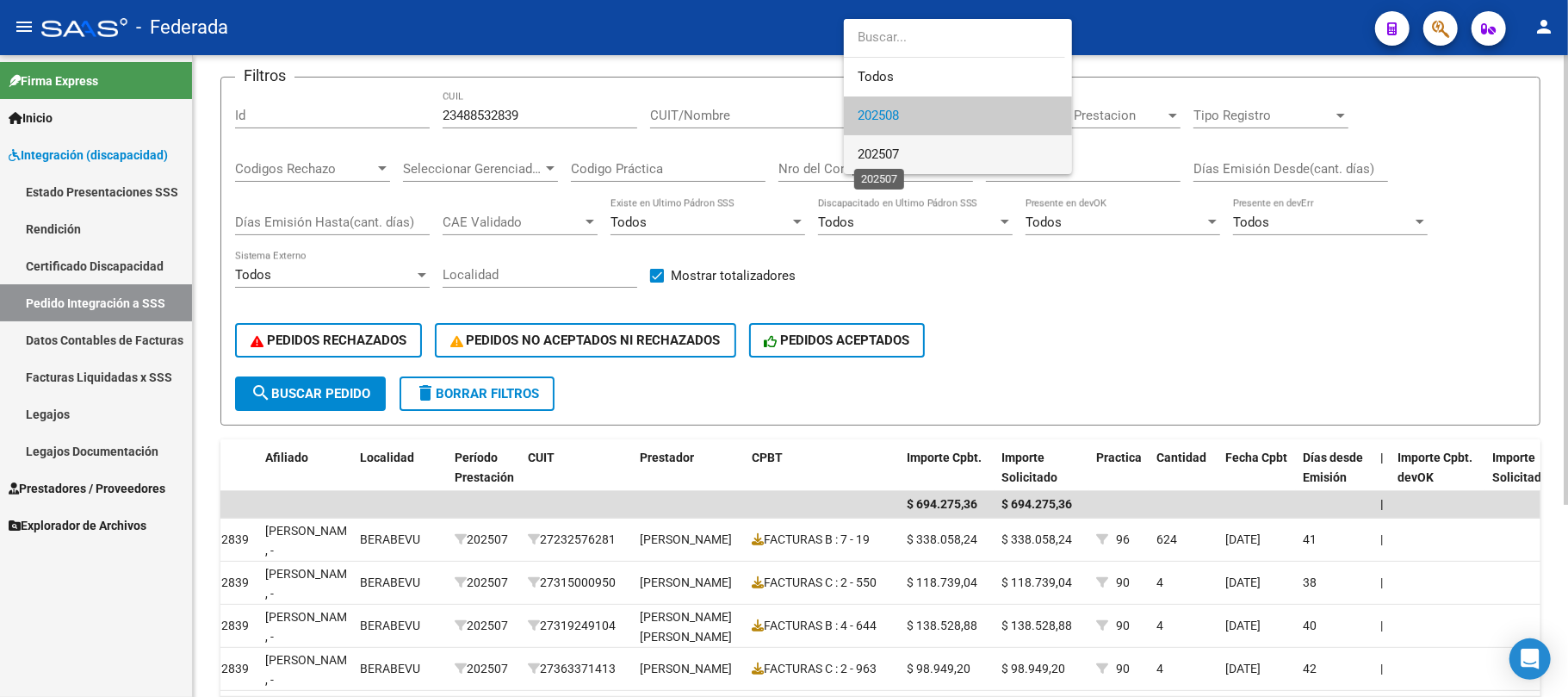
click at [890, 153] on span "202507" at bounding box center [879, 154] width 42 height 16
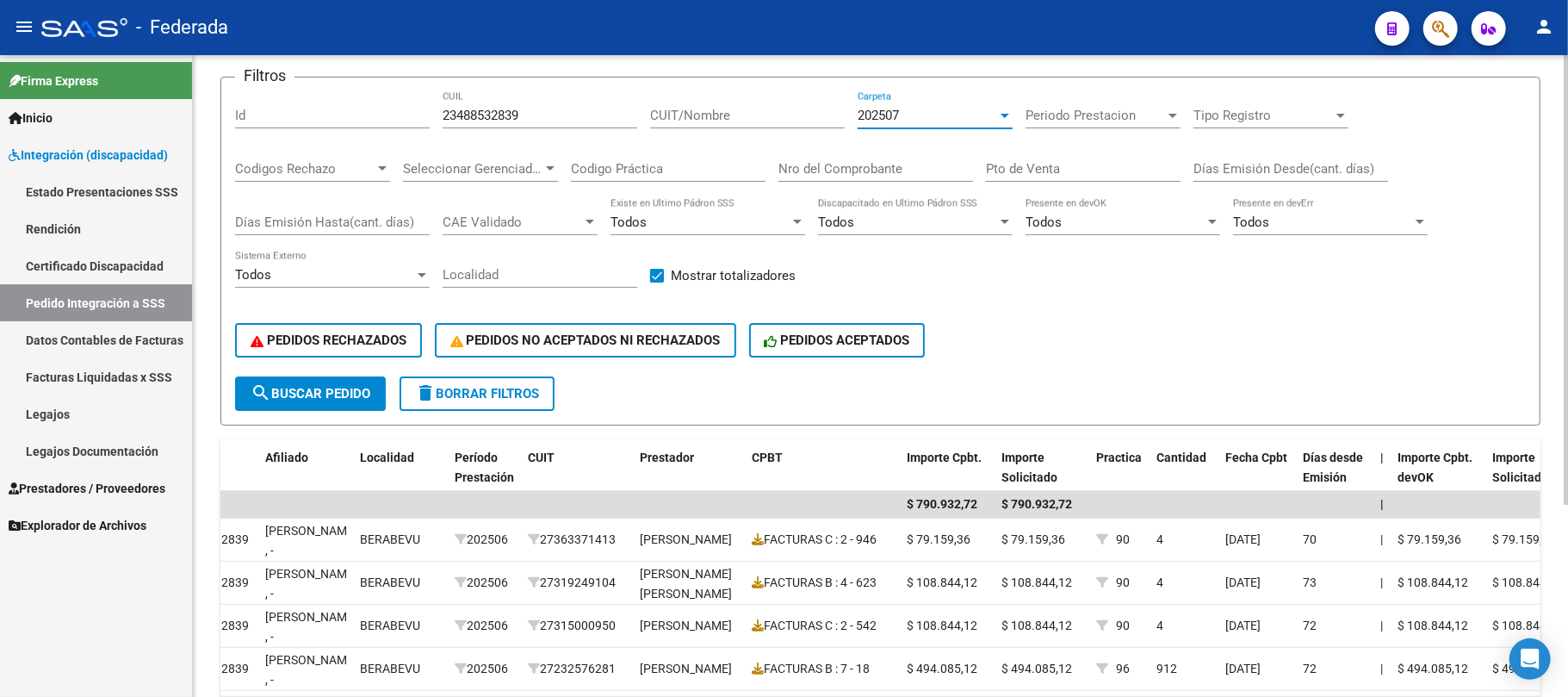
click at [903, 107] on div "202507 Carpeta" at bounding box center [935, 109] width 155 height 37
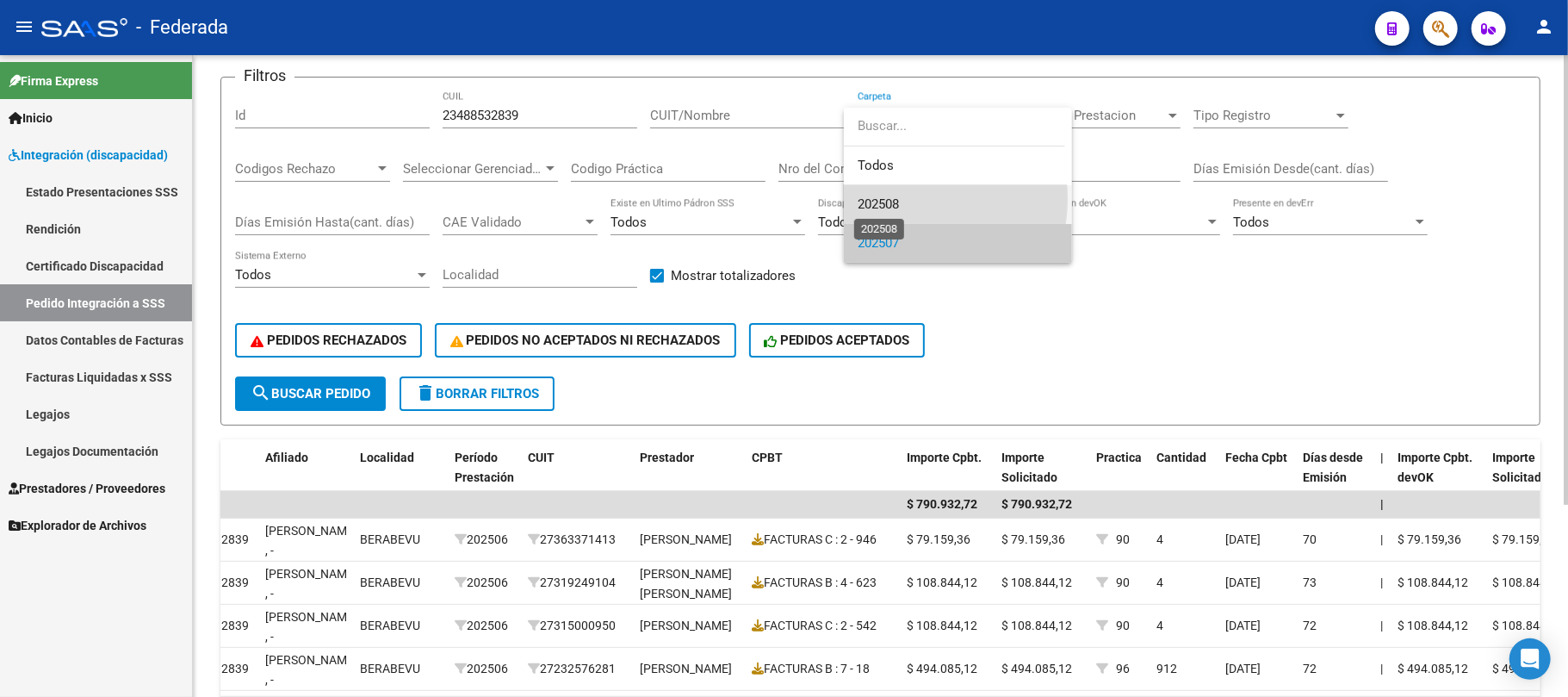
click at [882, 198] on span "202508" at bounding box center [879, 204] width 42 height 16
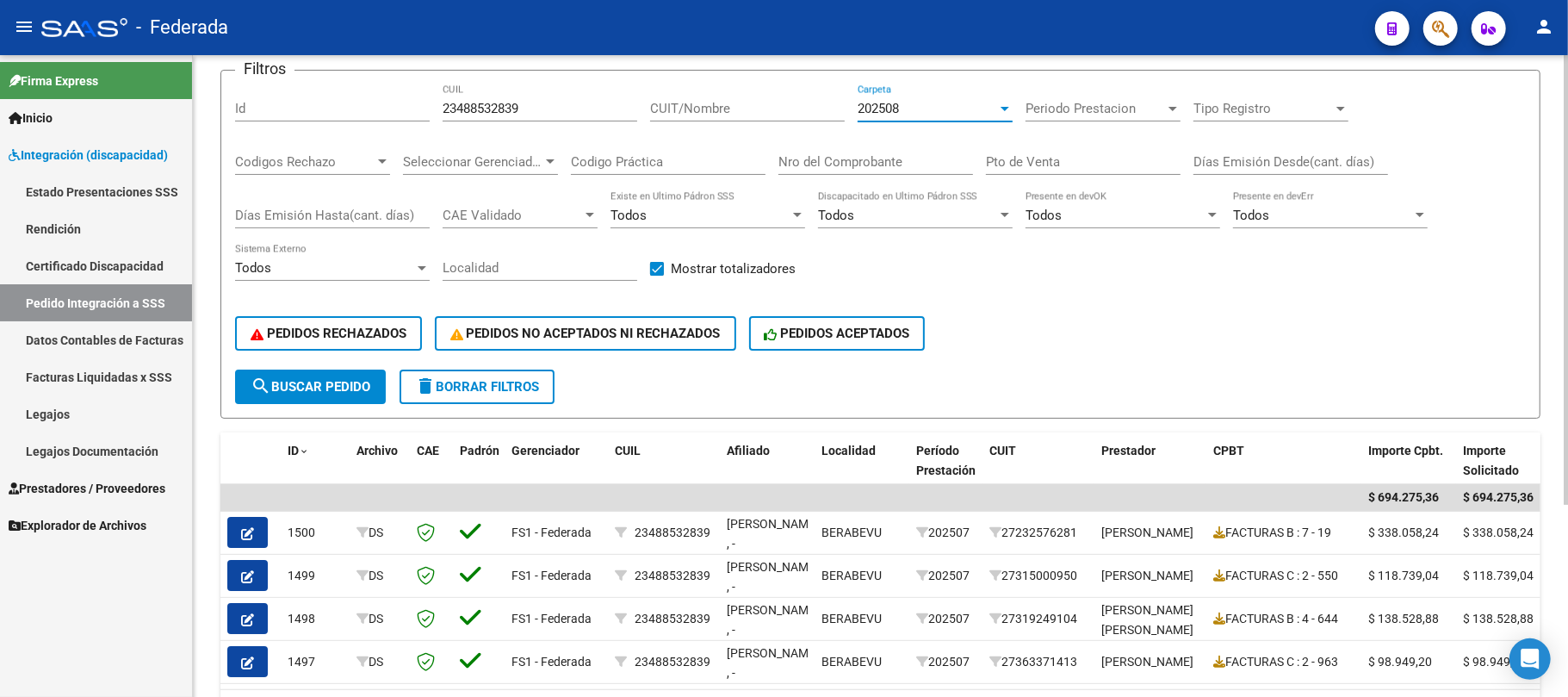
scroll to position [45, 0]
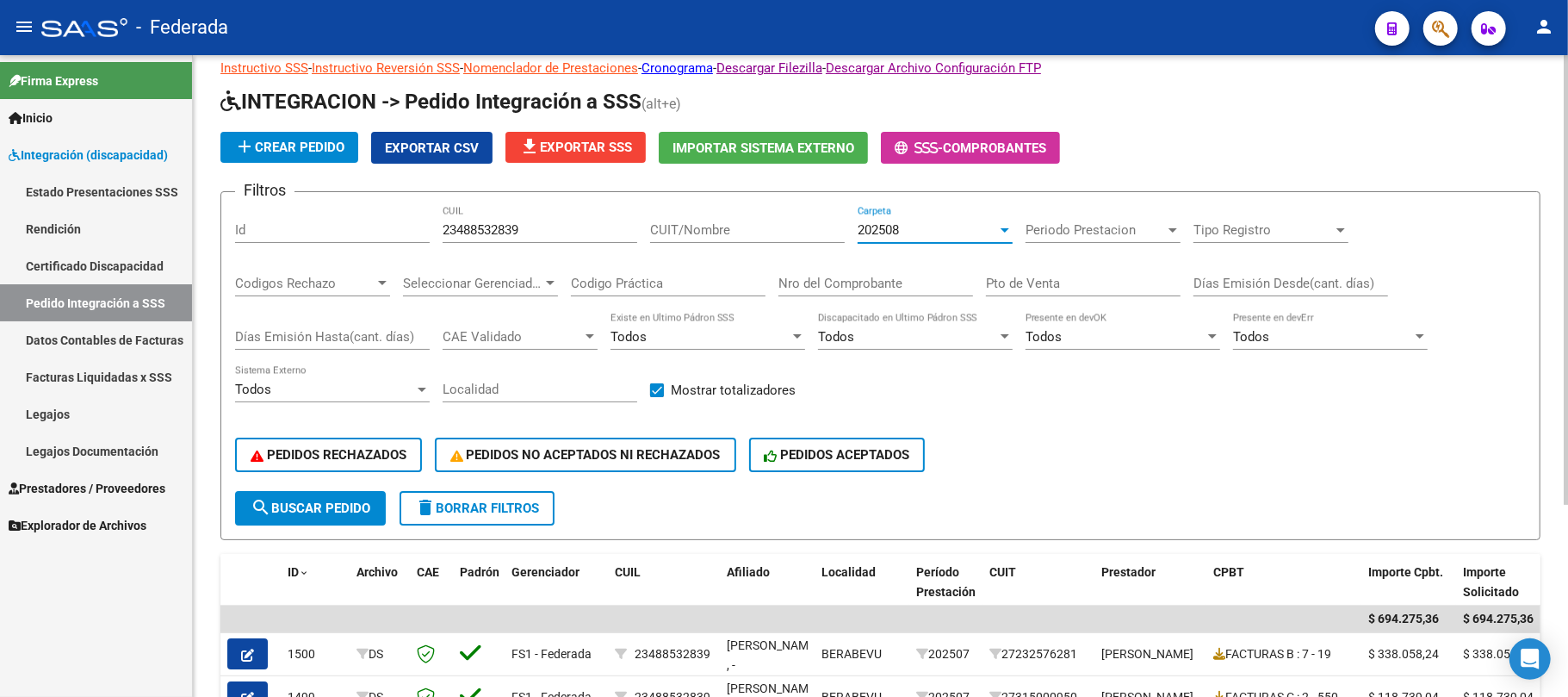
click at [467, 503] on span "delete Borrar Filtros" at bounding box center [476, 508] width 124 height 16
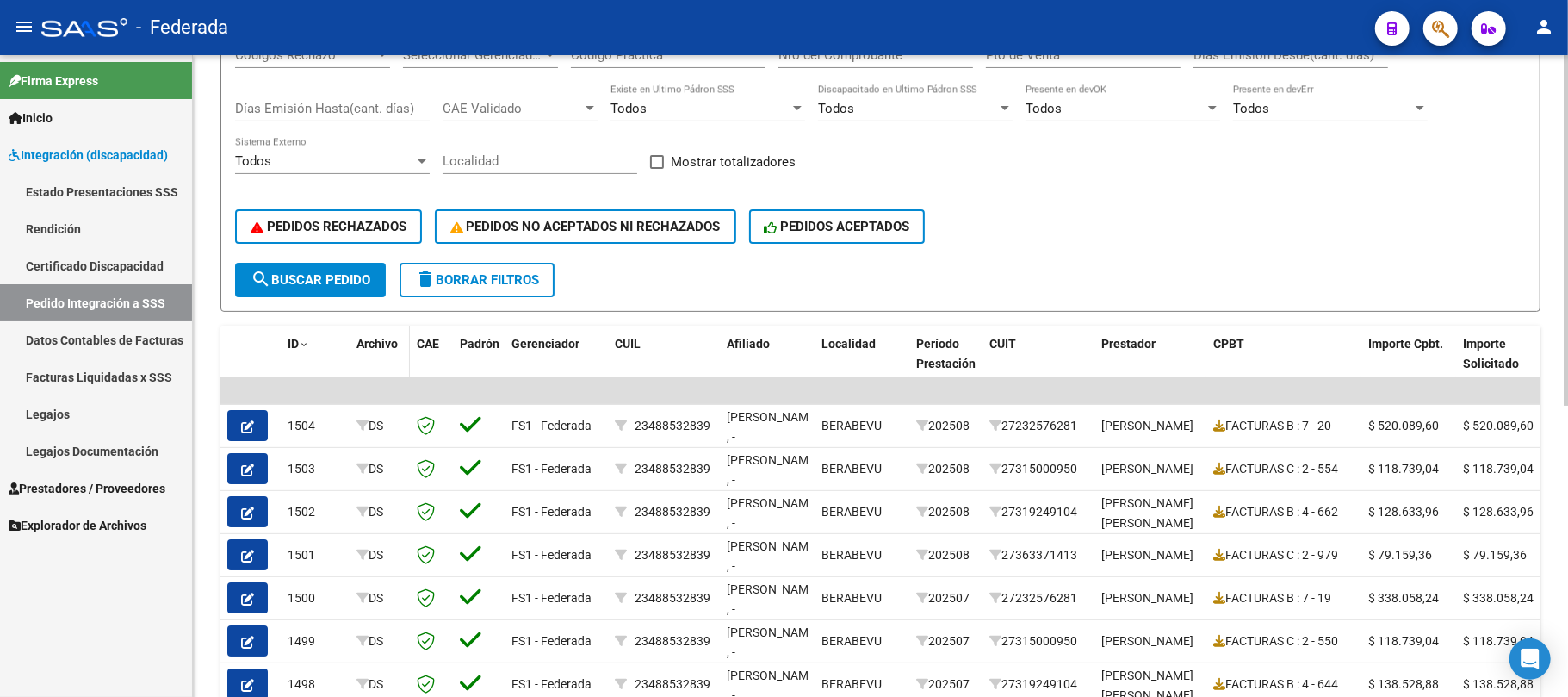
scroll to position [274, 0]
click at [365, 287] on button "search Buscar Pedido" at bounding box center [311, 278] width 150 height 35
click at [659, 167] on span at bounding box center [657, 161] width 14 height 14
click at [657, 168] on input "Mostrar totalizadores" at bounding box center [656, 168] width 1 height 1
checkbox input "true"
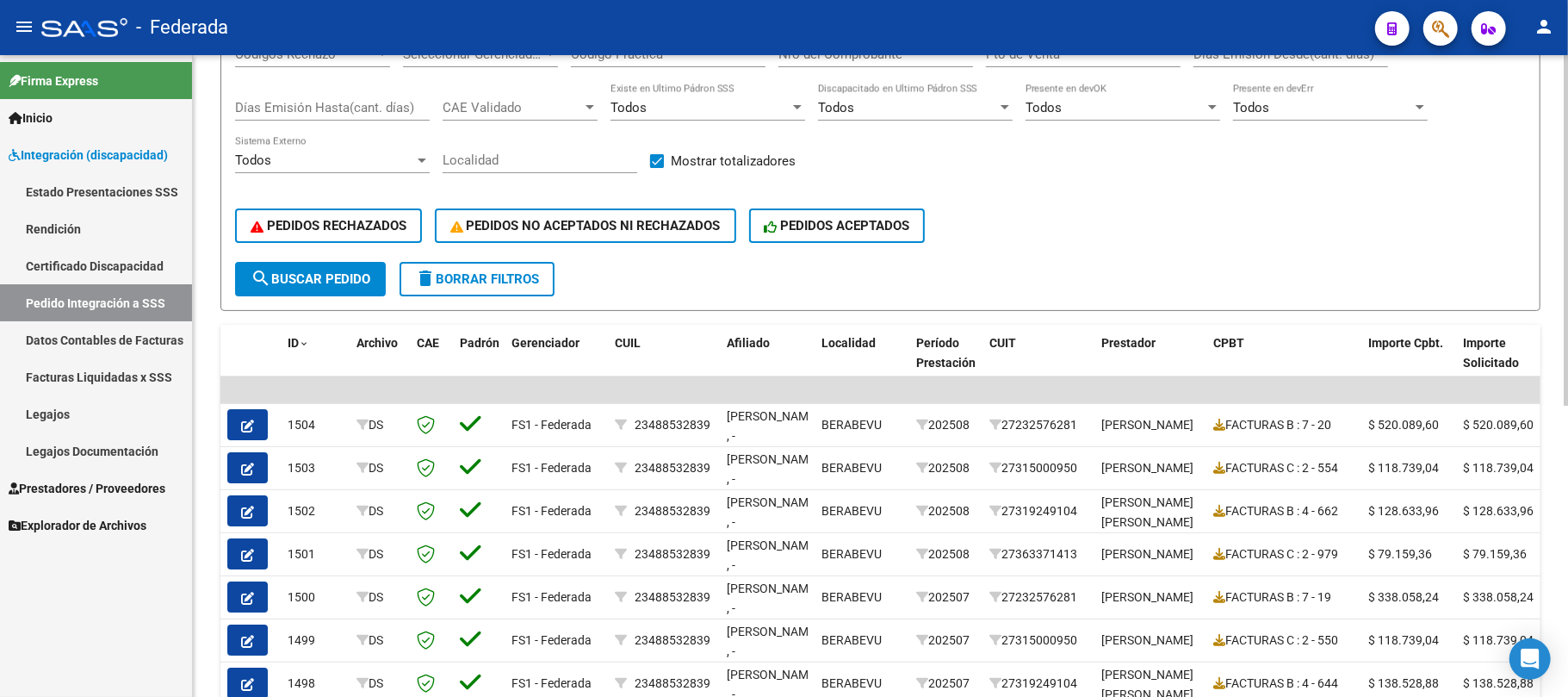
click at [375, 287] on button "search Buscar Pedido" at bounding box center [311, 278] width 150 height 35
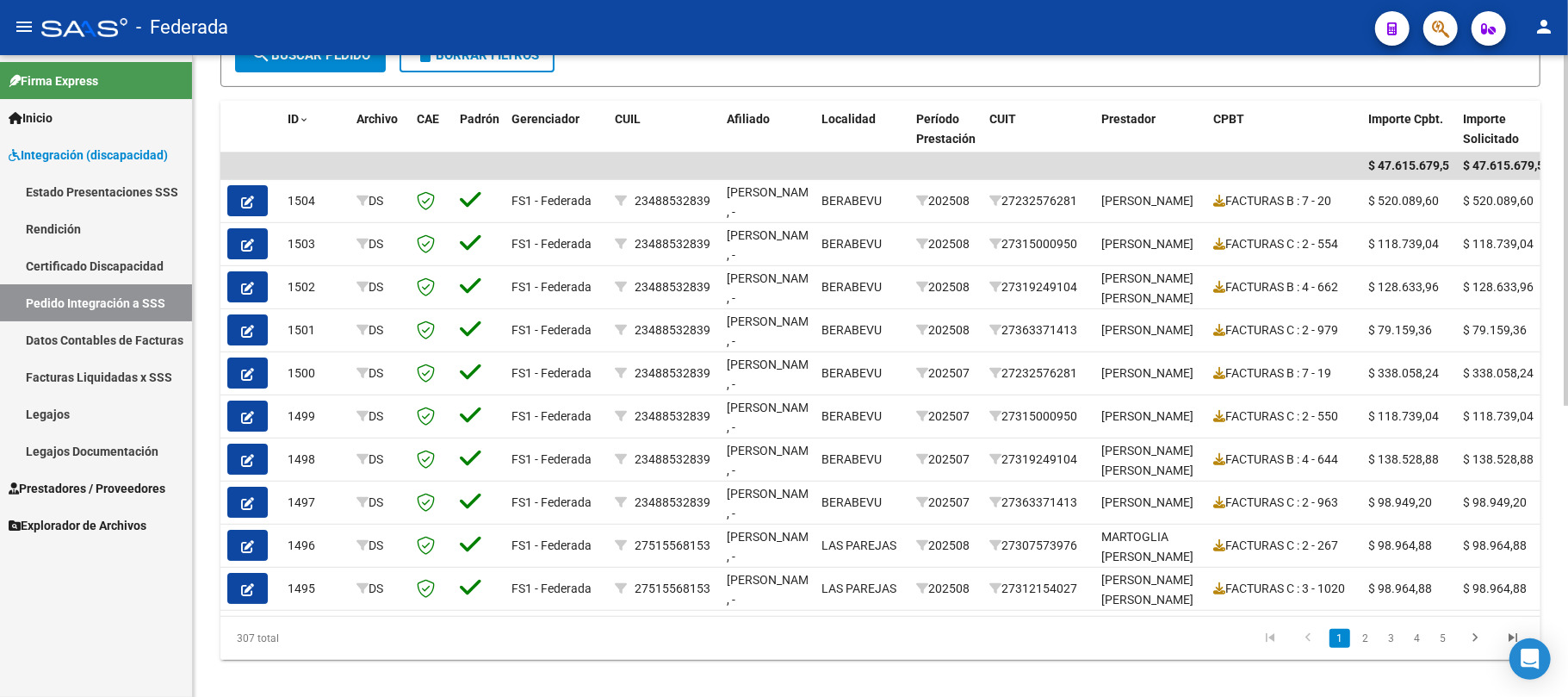
scroll to position [533, 0]
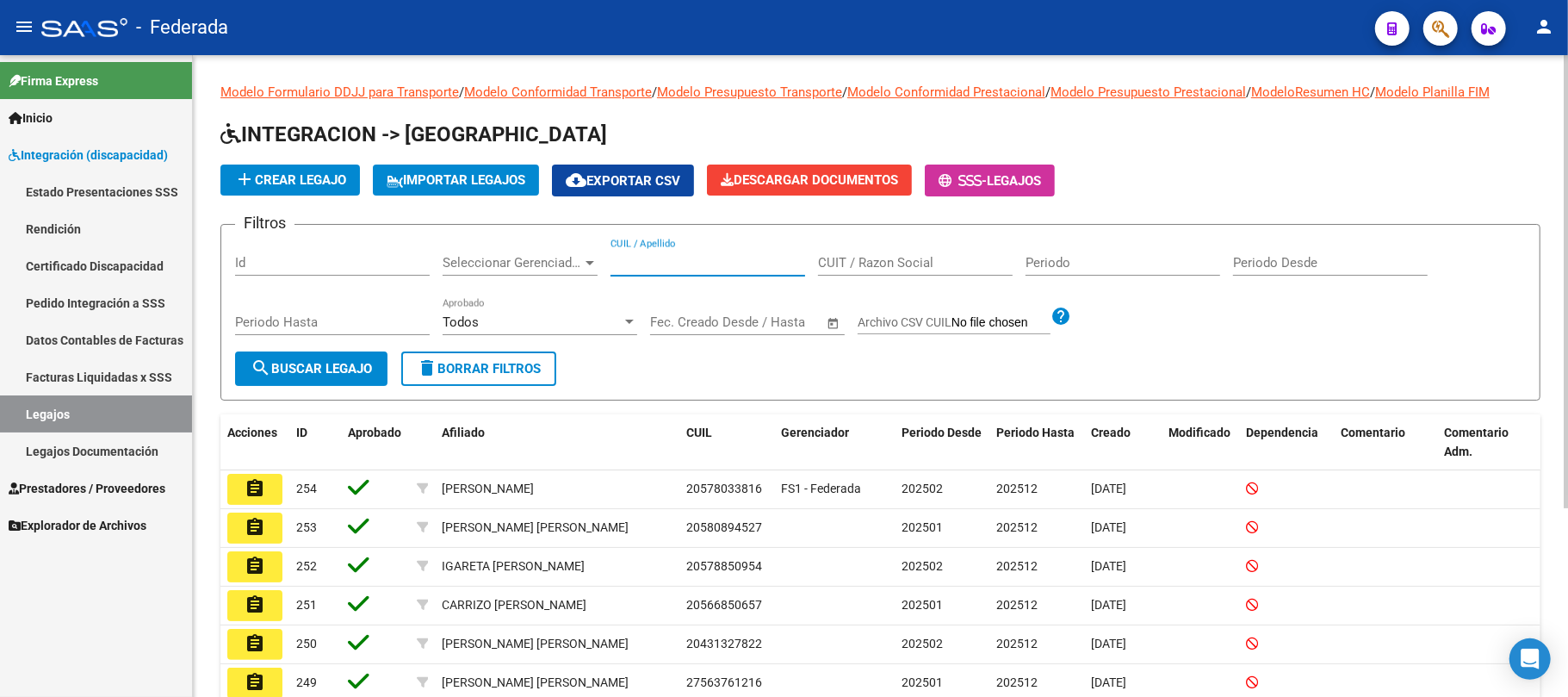
click at [669, 263] on input "CUIL / Apellido" at bounding box center [708, 263] width 195 height 16
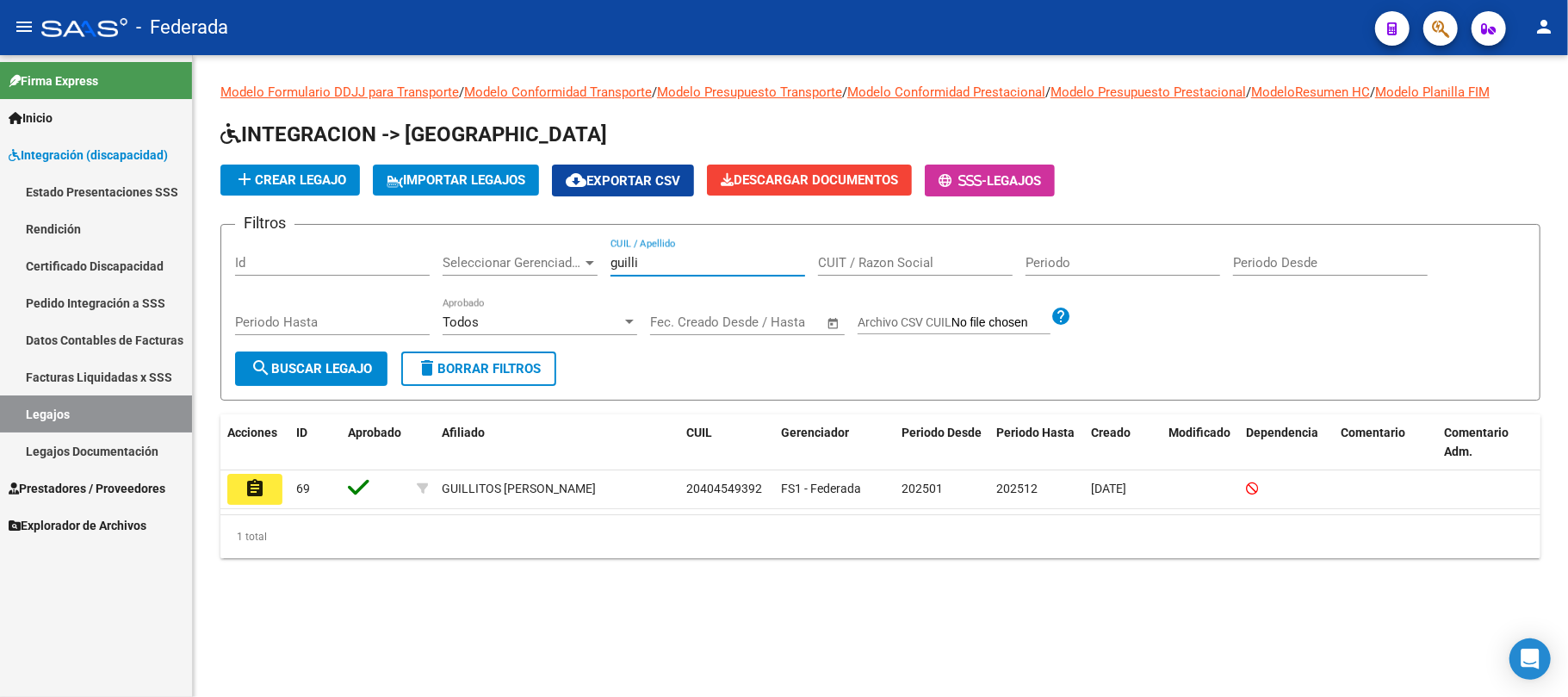
click at [635, 262] on input "guilli" at bounding box center [708, 263] width 195 height 16
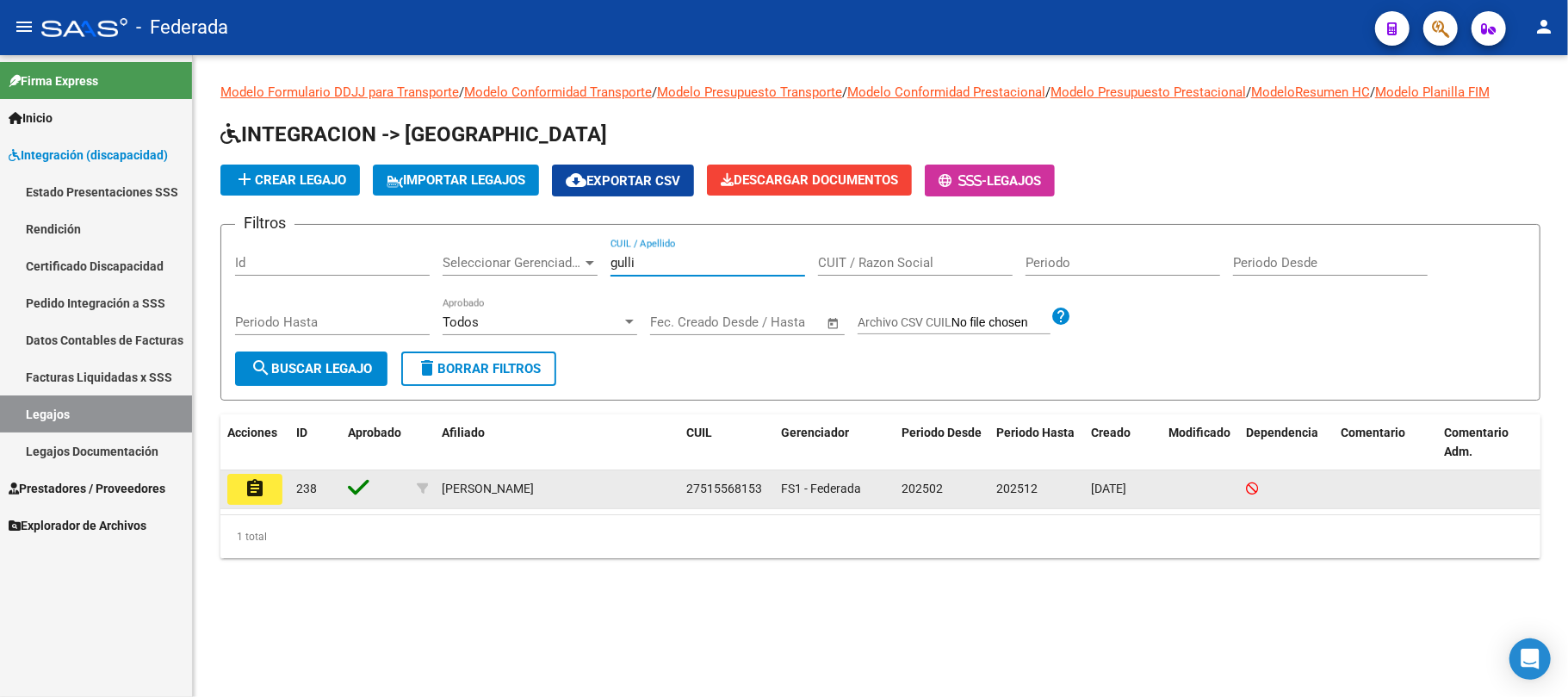
type input "gulli"
click at [256, 496] on mat-icon "assignment" at bounding box center [254, 488] width 21 height 21
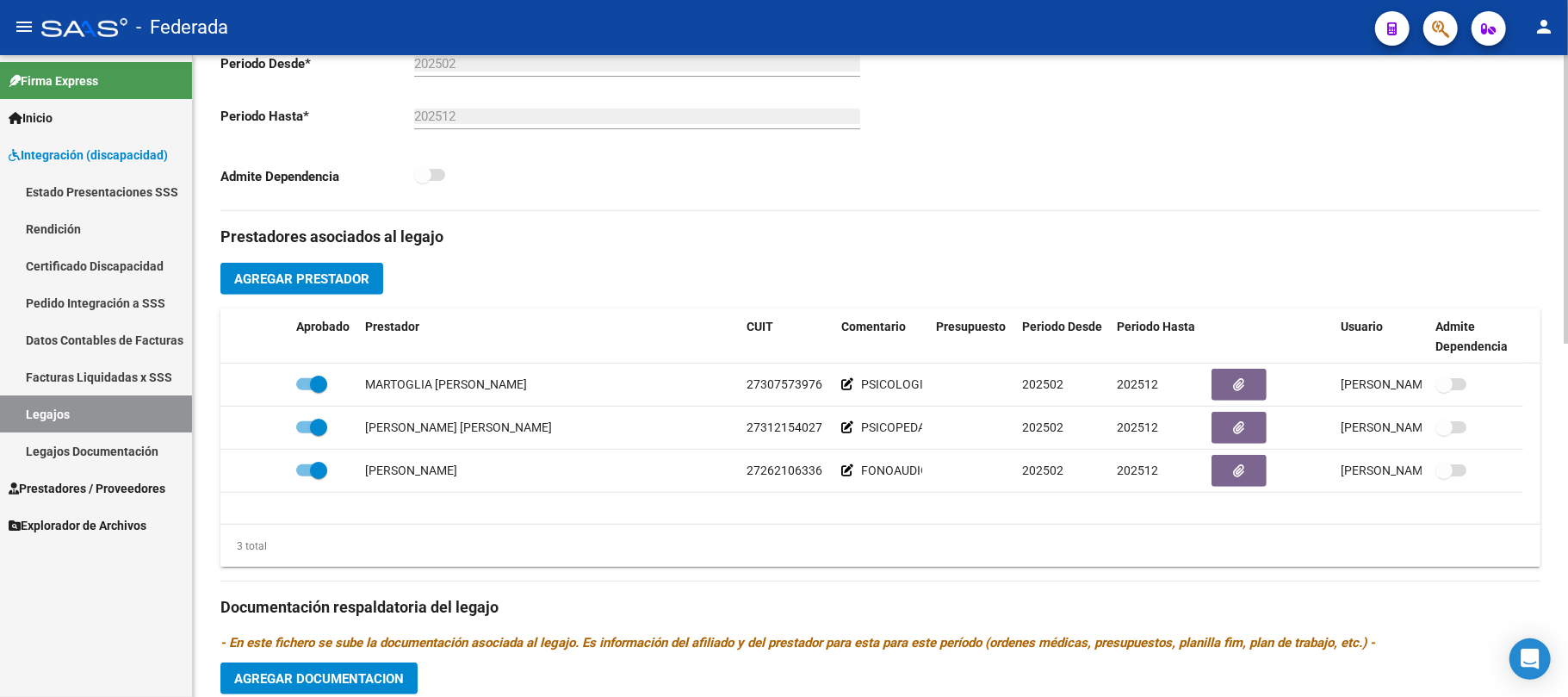
scroll to position [573, 0]
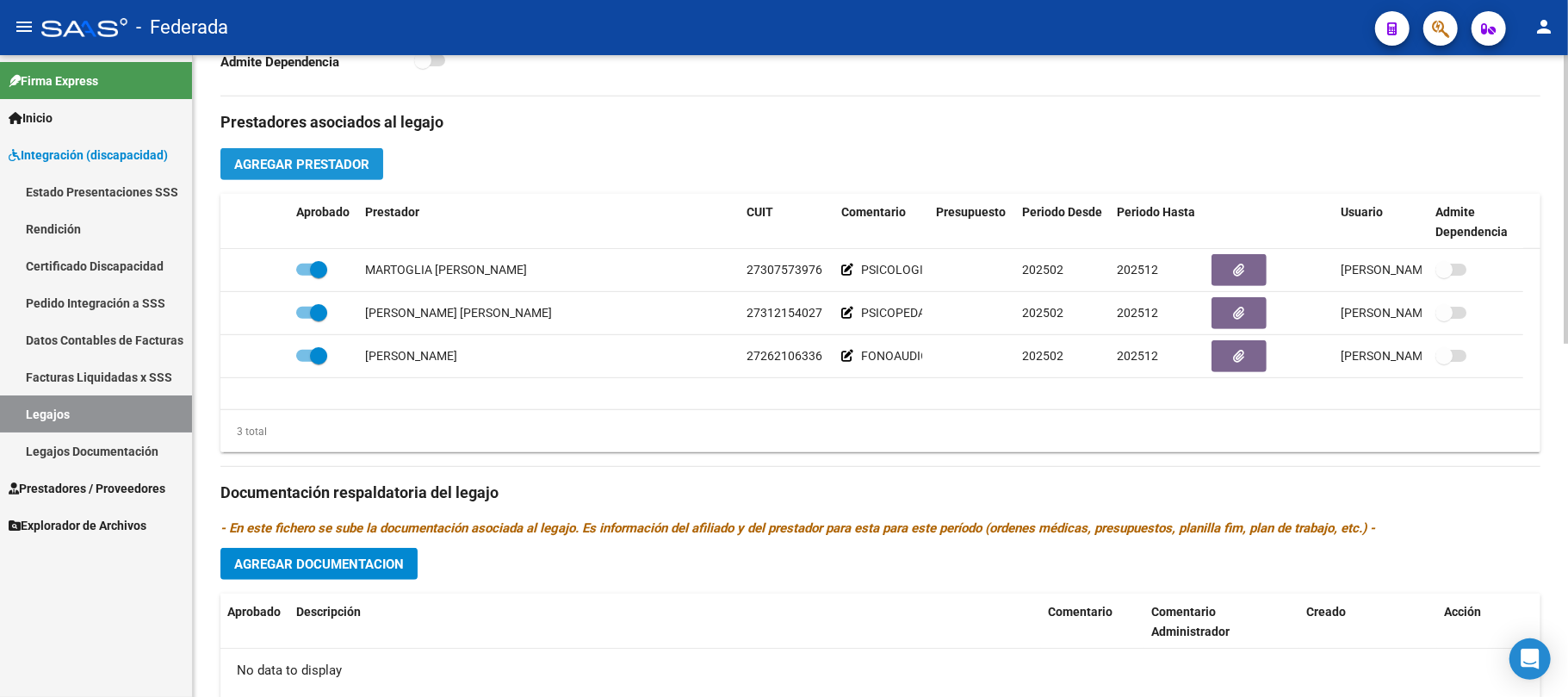
click at [277, 163] on span "Agregar Prestador" at bounding box center [302, 164] width 136 height 16
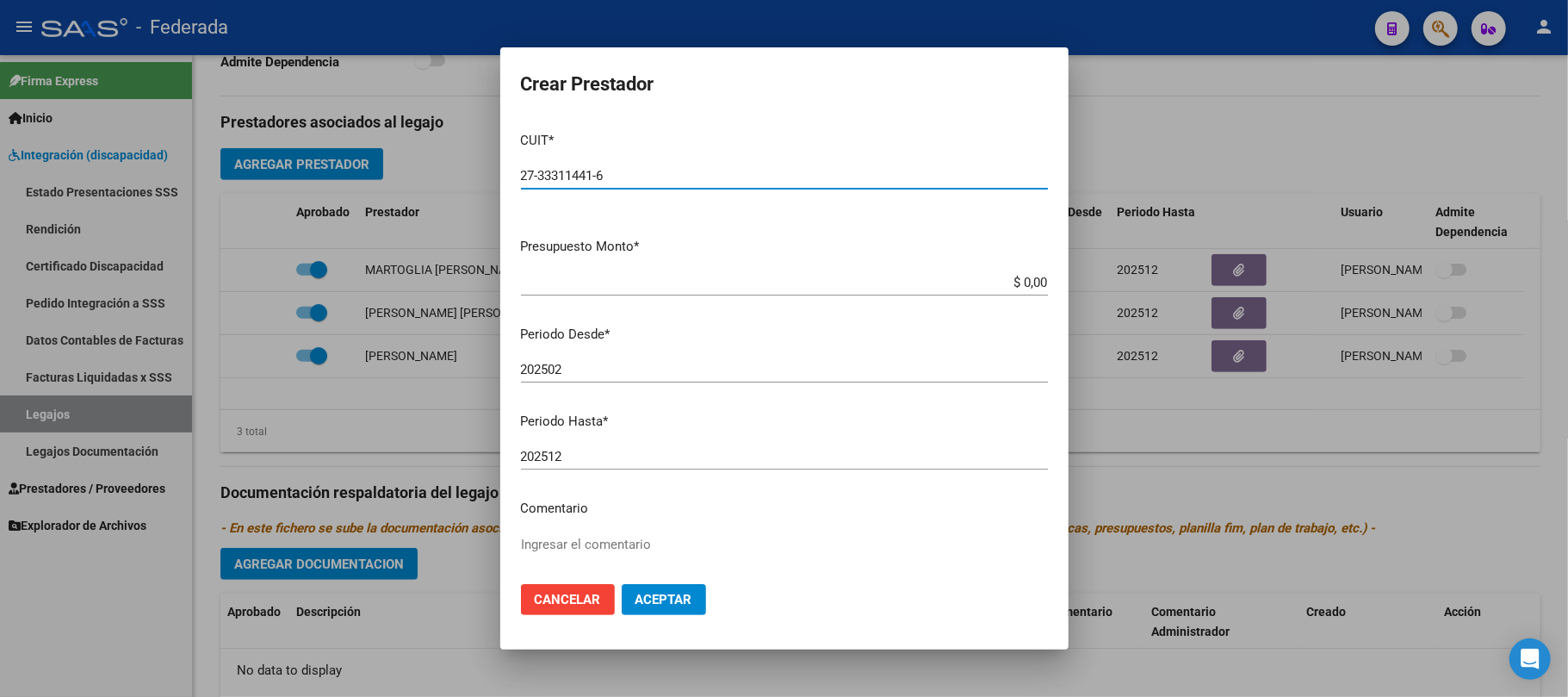
type input "27-33311441-6"
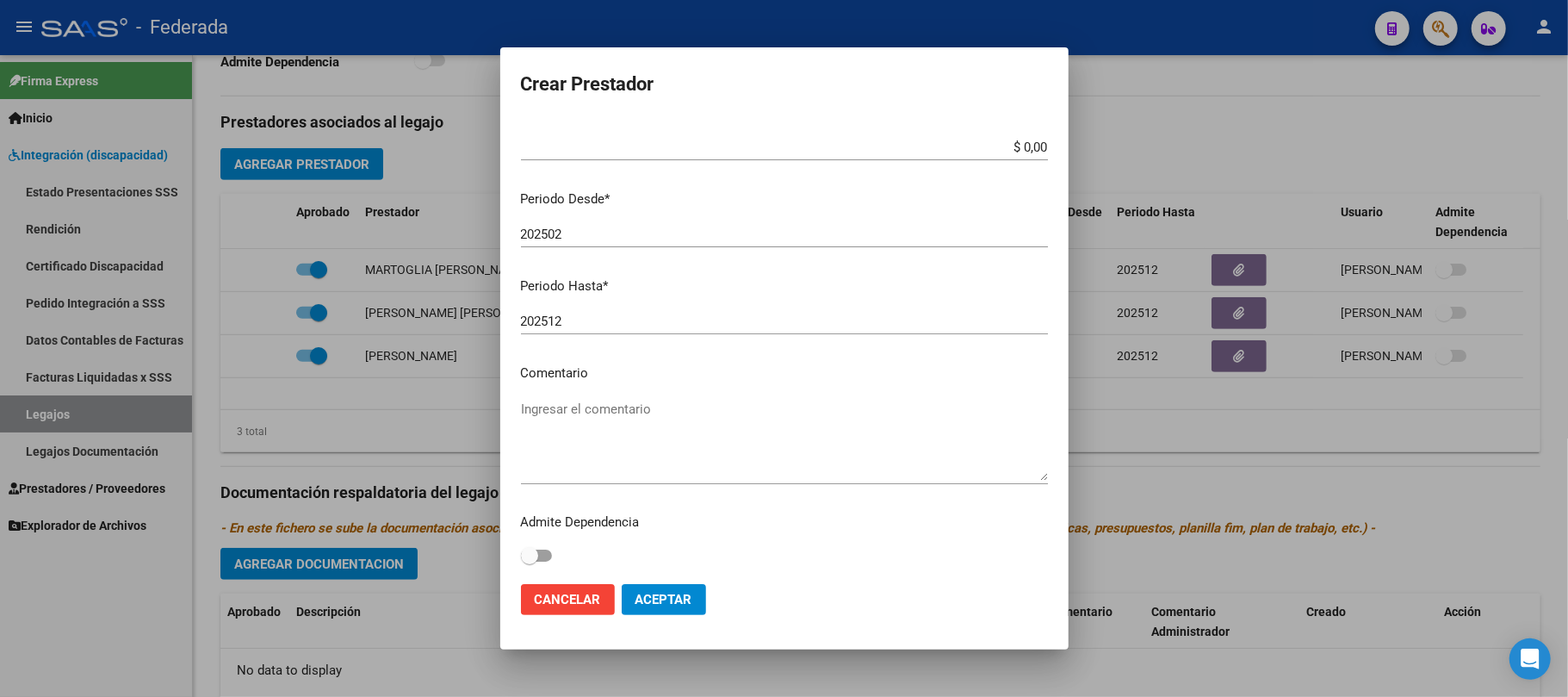
scroll to position [136, 0]
click at [594, 414] on textarea "Ingresar el comentario" at bounding box center [784, 440] width 527 height 81
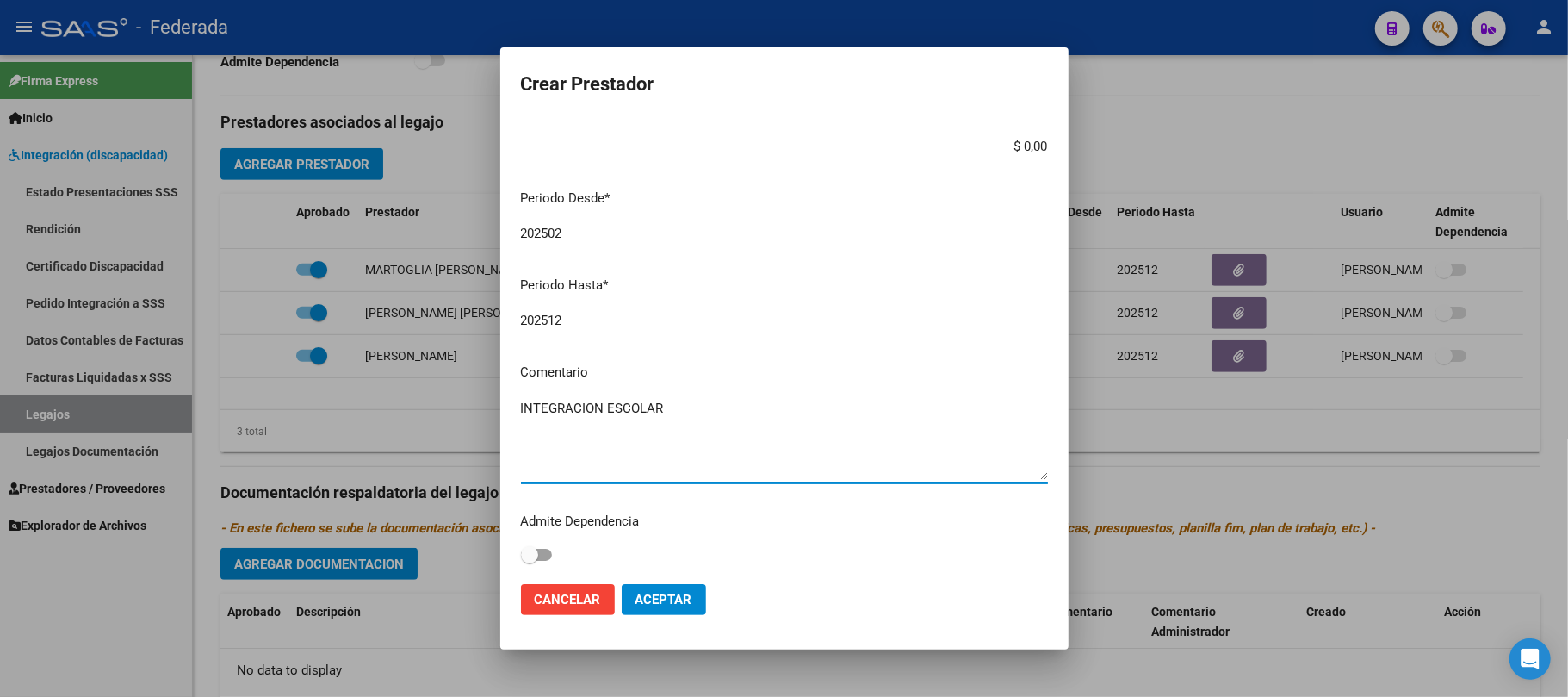
type textarea "INTEGRACION ESCOLAR"
click at [683, 593] on span "Aceptar" at bounding box center [663, 600] width 56 height 16
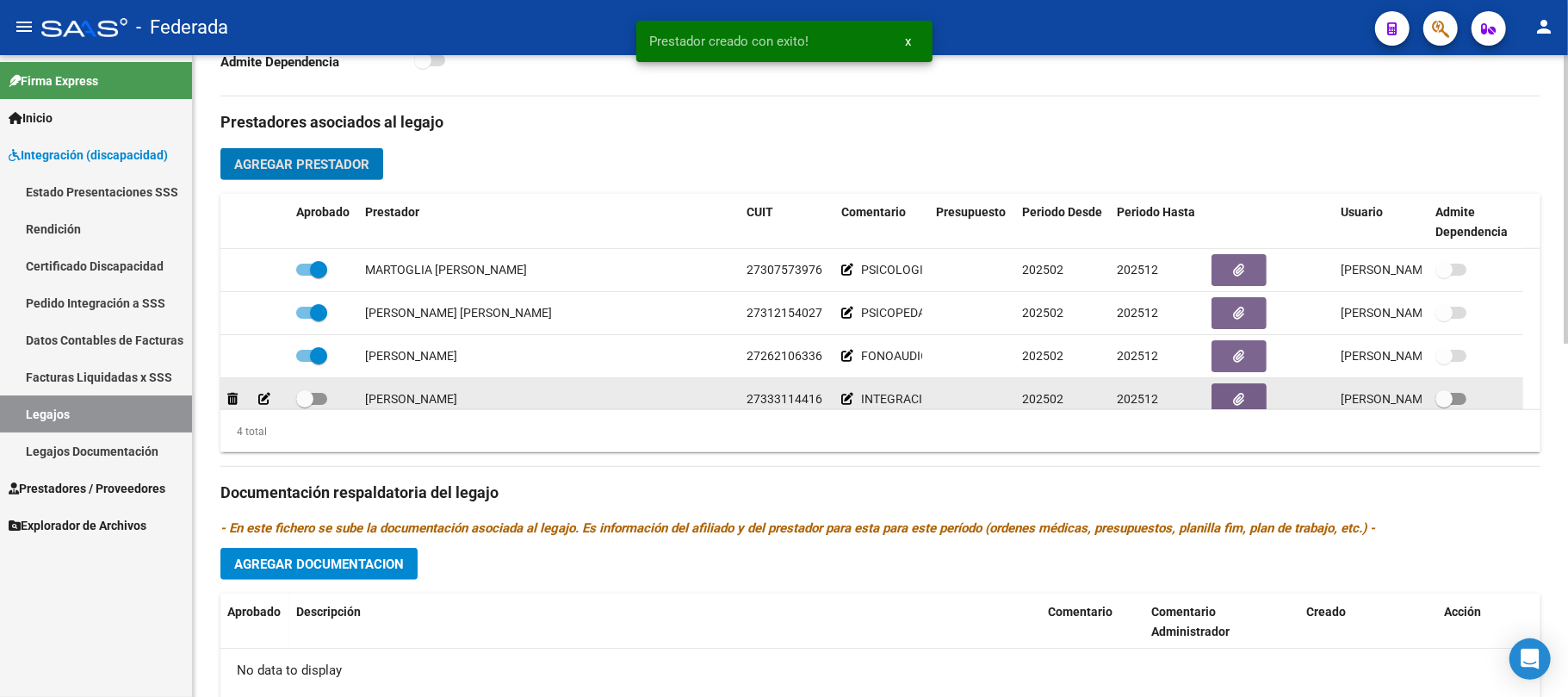
click at [317, 401] on span at bounding box center [311, 399] width 31 height 12
click at [305, 405] on input "checkbox" at bounding box center [304, 405] width 1 height 1
checkbox input "true"
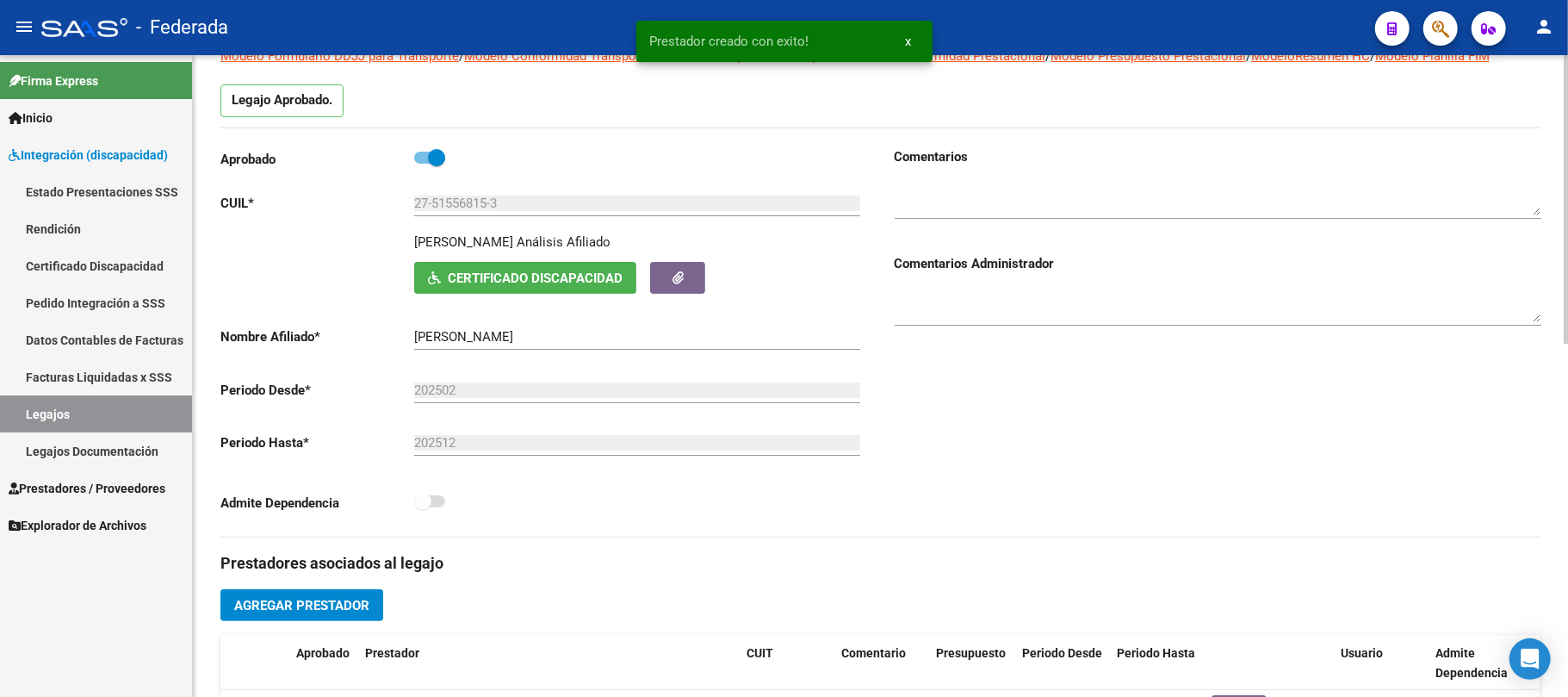
scroll to position [0, 0]
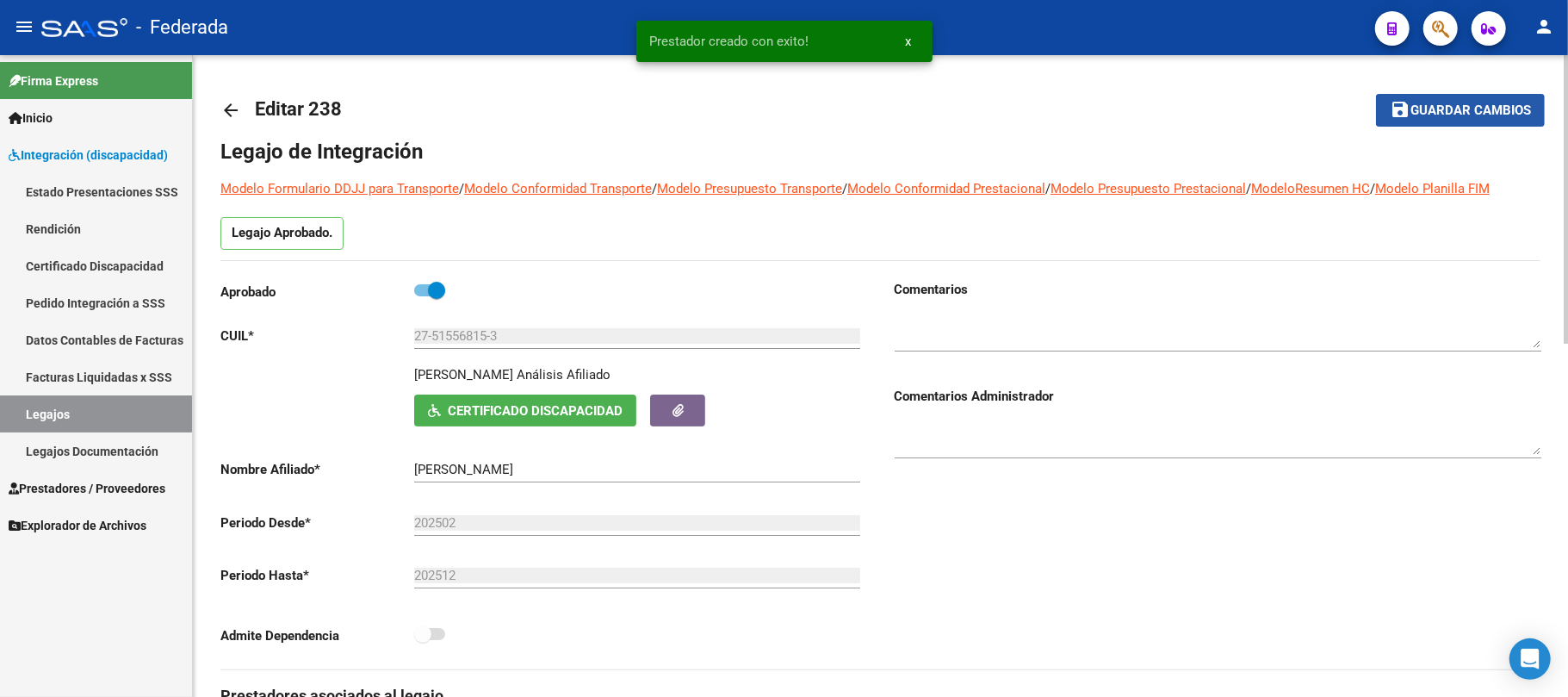
click at [1474, 121] on button "save Guardar cambios" at bounding box center [1460, 110] width 169 height 32
